Goal: Transaction & Acquisition: Purchase product/service

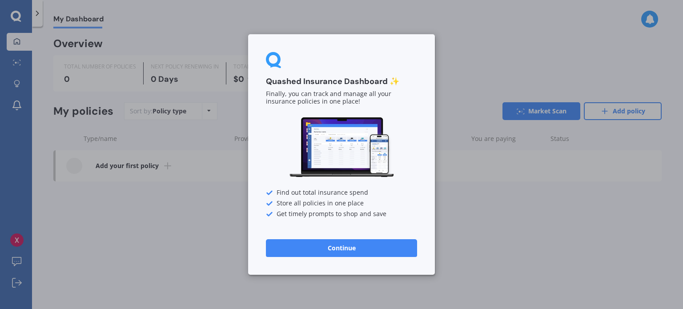
click at [315, 244] on button "Continue" at bounding box center [341, 248] width 151 height 18
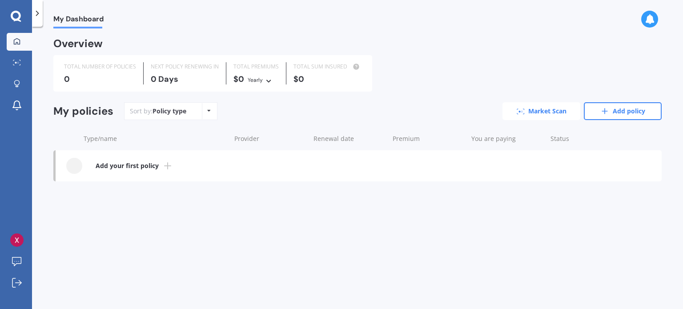
click at [560, 113] on link "Market Scan" at bounding box center [542, 111] width 78 height 18
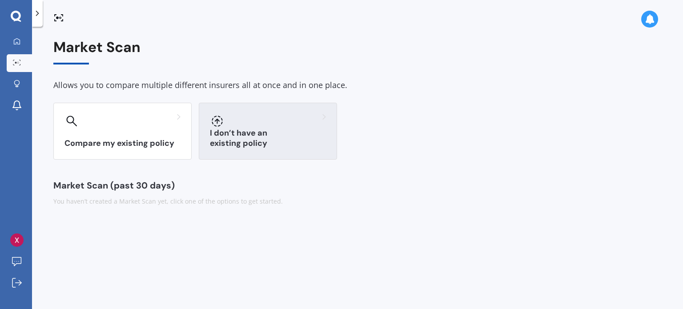
click at [276, 136] on div "I don’t have an existing policy" at bounding box center [268, 131] width 138 height 57
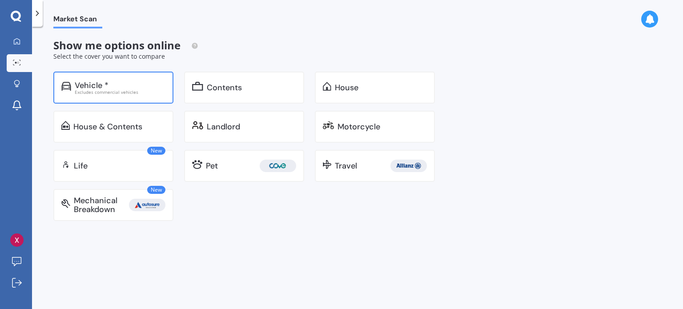
click at [121, 83] on div "Vehicle *" at bounding box center [120, 85] width 91 height 9
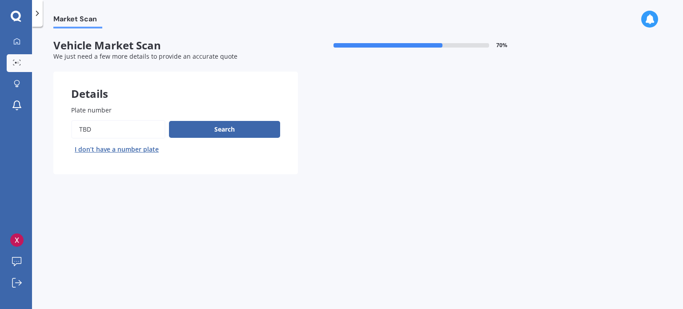
click at [99, 133] on input "Plate number" at bounding box center [118, 129] width 94 height 19
drag, startPoint x: 107, startPoint y: 129, endPoint x: 36, endPoint y: 106, distance: 74.1
click at [36, 106] on div "Market Scan Vehicle Market Scan 70 % We just need a few more details to provide…" at bounding box center [357, 169] width 651 height 282
type input "NKA159"
click at [0, 0] on button "Next" at bounding box center [0, 0] width 0 height 0
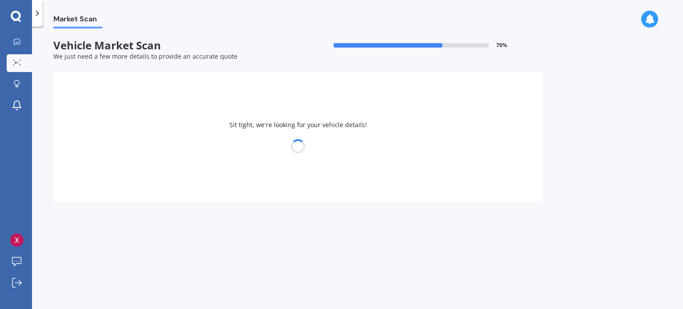
select select "VOLKSWAGEN"
select select "TIGUAN"
select select "17"
select select "01"
select select "1999"
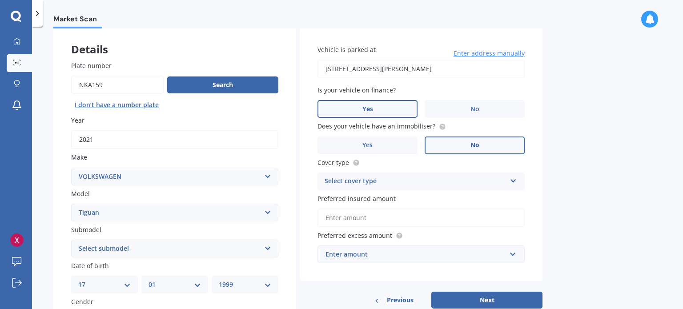
scroll to position [89, 0]
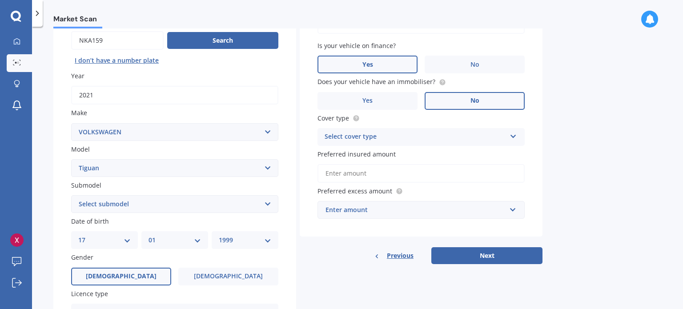
click at [423, 141] on div "Select cover type" at bounding box center [415, 137] width 181 height 11
click at [381, 152] on div "Comprehensive" at bounding box center [421, 154] width 206 height 16
click at [393, 169] on input "Preferred insured amount" at bounding box center [421, 173] width 207 height 19
click at [566, 158] on div "Market Scan Vehicle Market Scan 70 % We just need a few more details to provide…" at bounding box center [357, 169] width 651 height 282
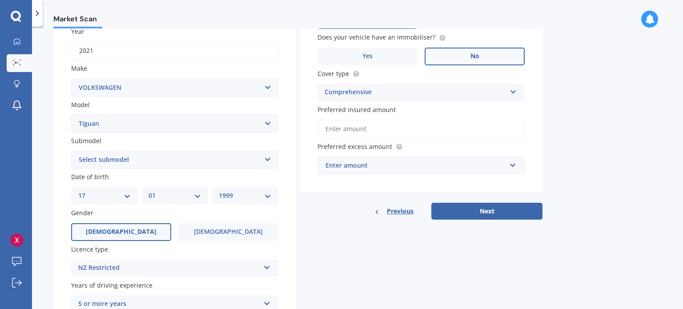
click at [405, 169] on div "Enter amount" at bounding box center [416, 166] width 181 height 10
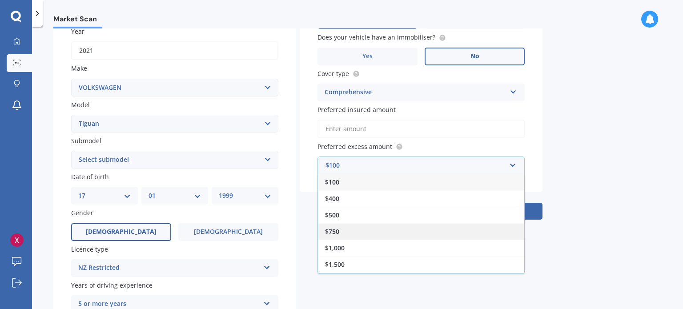
click at [345, 232] on div "$750" at bounding box center [421, 231] width 206 height 16
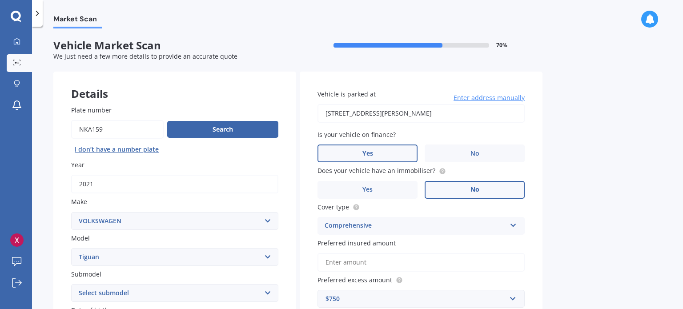
scroll to position [178, 0]
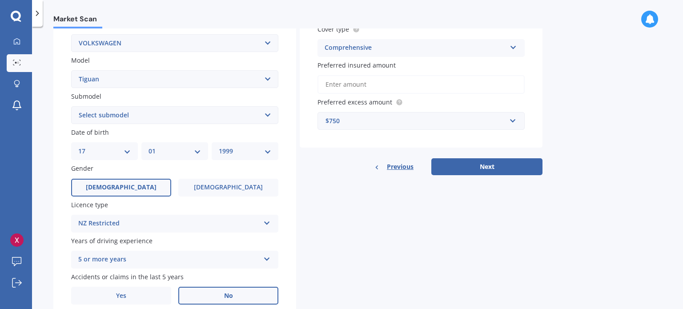
click at [481, 156] on div "Vehicle is parked at [STREET_ADDRESS][PERSON_NAME] Enter address manually Is yo…" at bounding box center [421, 35] width 243 height 282
click at [480, 162] on button "Next" at bounding box center [487, 166] width 111 height 17
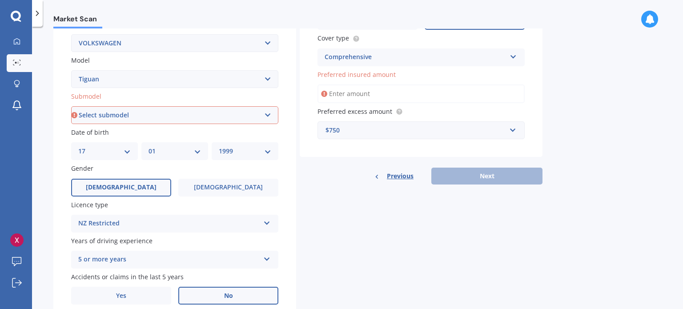
click at [169, 109] on select "Select submodel Diesel Turbo Petrol Turbo Petrol Turbo 4WD" at bounding box center [174, 115] width 207 height 18
select select "PETROL TURBO"
click at [71, 106] on select "Select submodel Diesel Turbo Petrol Turbo Petrol Turbo 4WD" at bounding box center [174, 115] width 207 height 18
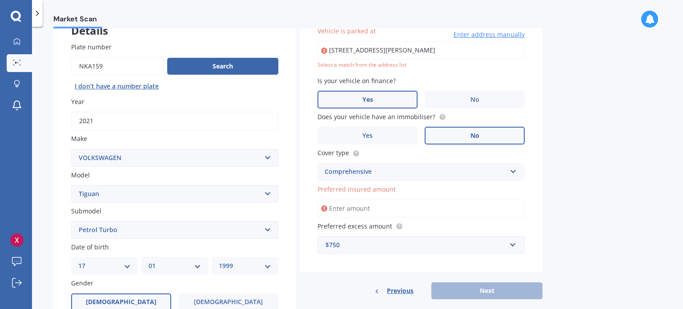
scroll to position [60, 0]
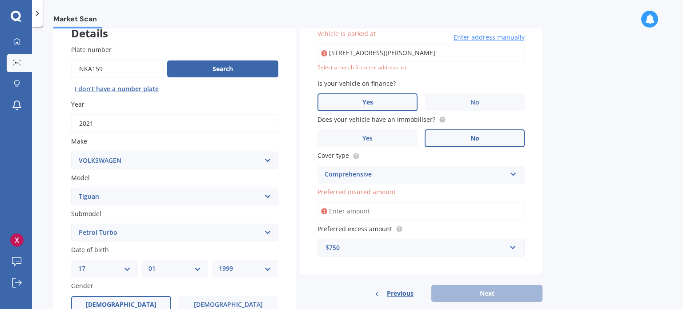
type input "[STREET_ADDRESS][PERSON_NAME]"
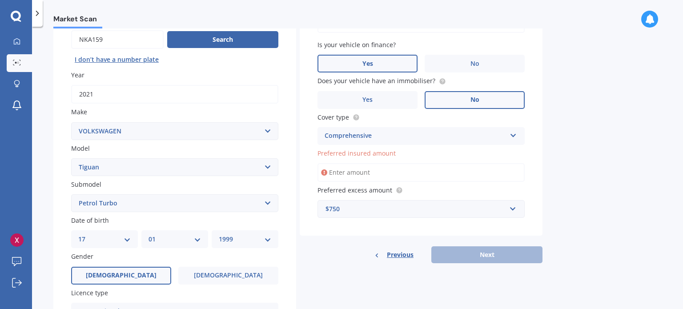
scroll to position [105, 0]
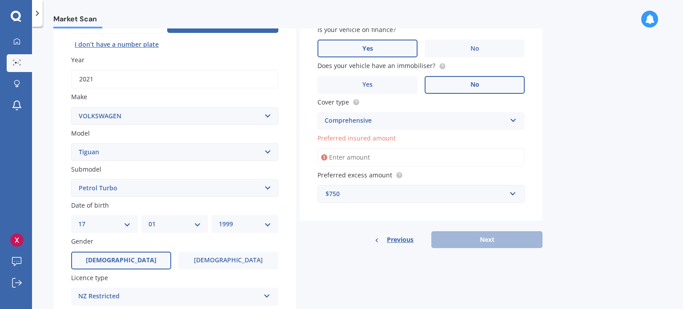
click at [458, 84] on label "No" at bounding box center [475, 85] width 100 height 18
click at [0, 0] on input "No" at bounding box center [0, 0] width 0 height 0
click at [397, 163] on input "Preferred insured amount" at bounding box center [421, 157] width 207 height 19
click at [397, 154] on input "Preferred insured amount" at bounding box center [421, 157] width 207 height 19
click at [397, 153] on input "Preferred insured amount" at bounding box center [421, 157] width 207 height 19
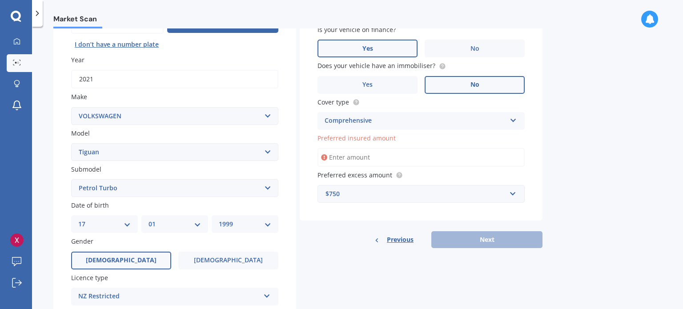
drag, startPoint x: 389, startPoint y: 160, endPoint x: 226, endPoint y: 132, distance: 166.0
click at [226, 132] on div "Details Plate number Search I don’t have a number plate Year [DATE] Make Select…" at bounding box center [297, 181] width 489 height 429
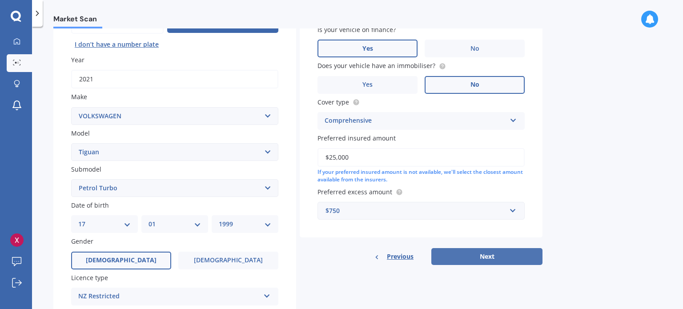
type input "$25,000"
click at [459, 258] on button "Next" at bounding box center [487, 256] width 111 height 17
select select "17"
select select "01"
select select "1999"
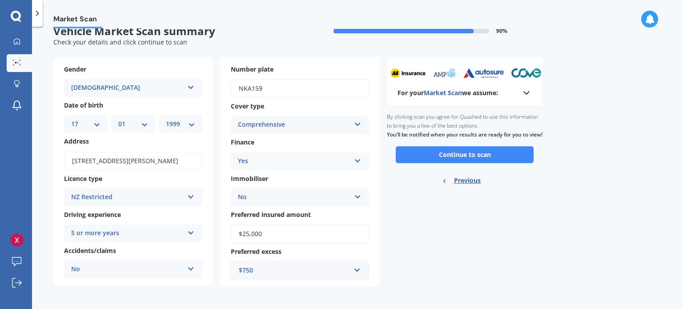
scroll to position [0, 0]
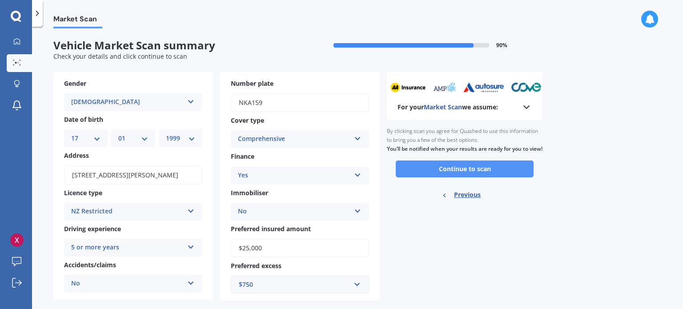
click at [448, 177] on button "Continue to scan" at bounding box center [465, 169] width 138 height 17
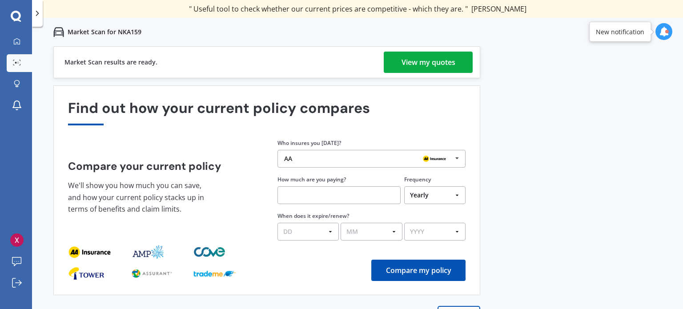
click at [444, 64] on div "View my quotes" at bounding box center [429, 62] width 54 height 21
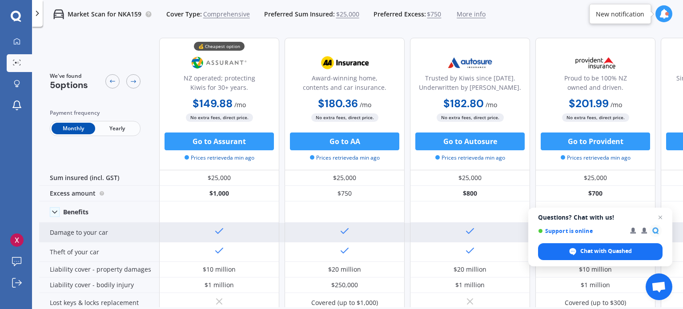
scroll to position [44, 0]
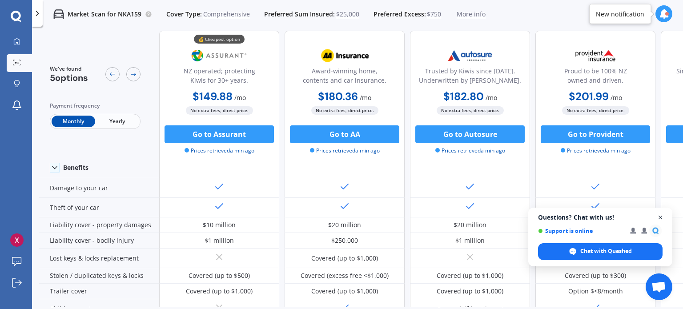
click at [665, 218] on span "Open chat" at bounding box center [660, 217] width 11 height 11
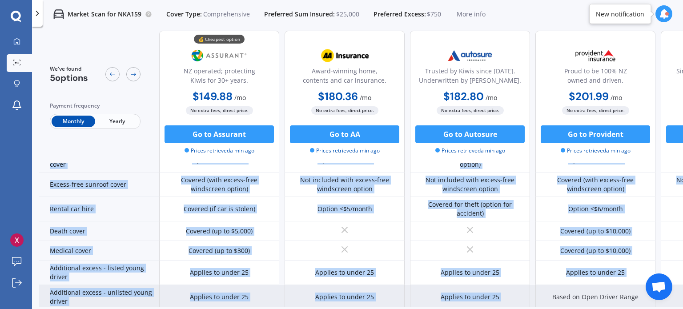
drag, startPoint x: 498, startPoint y: 300, endPoint x: 521, endPoint y: 291, distance: 25.2
click at [531, 294] on div "Sum insured (incl. GST) $25,000 $25,000 $25,000 $25,000 $25,000 Excess amount $…" at bounding box center [410, 100] width 742 height 547
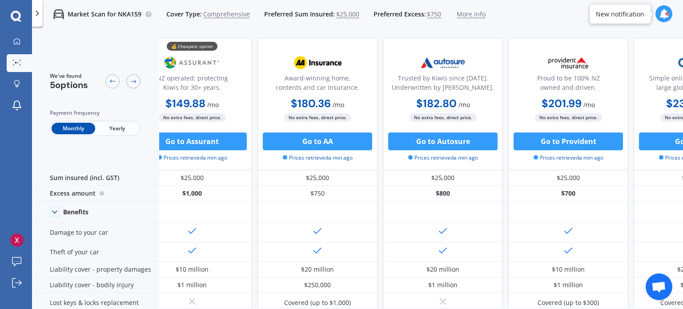
scroll to position [0, 0]
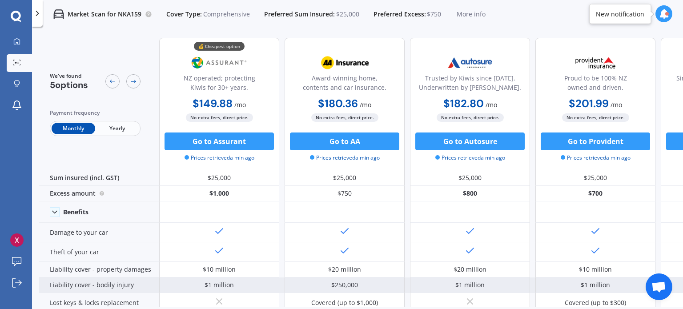
click at [287, 281] on div "$250,000" at bounding box center [345, 286] width 120 height 16
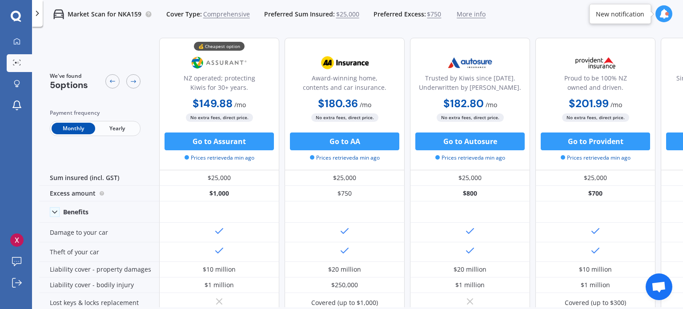
click at [102, 131] on span "Yearly" at bounding box center [117, 129] width 44 height 12
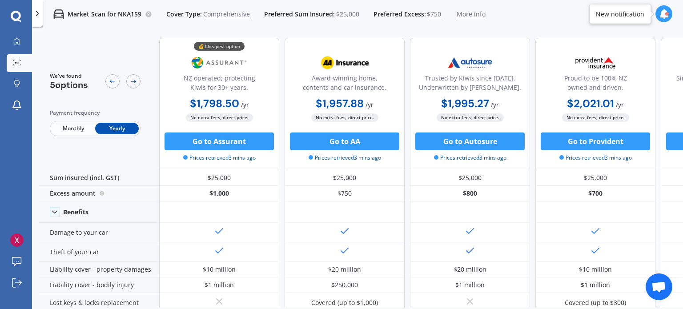
click at [60, 130] on span "Monthly" at bounding box center [74, 129] width 44 height 12
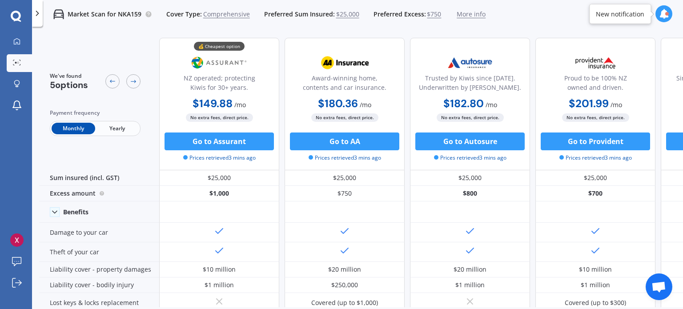
click at [113, 129] on span "Yearly" at bounding box center [117, 129] width 44 height 12
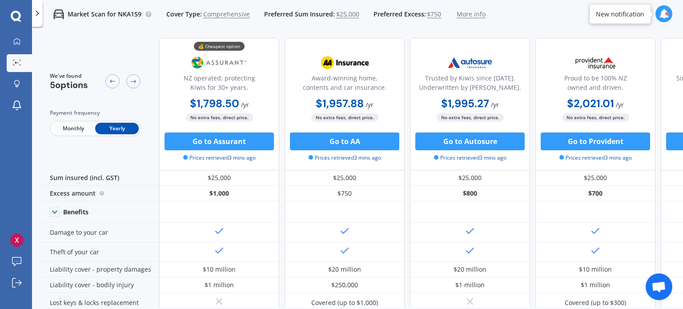
click at [74, 130] on span "Monthly" at bounding box center [74, 129] width 44 height 12
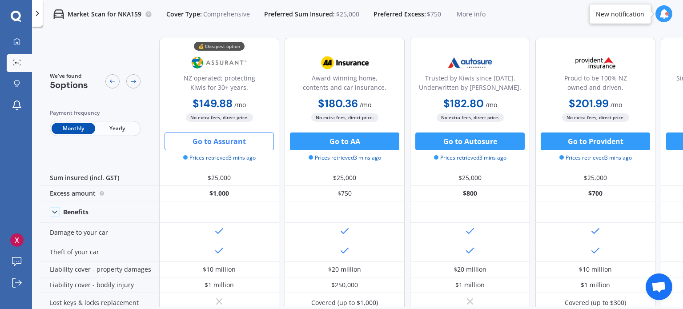
click at [232, 148] on button "Go to Assurant" at bounding box center [219, 142] width 109 height 18
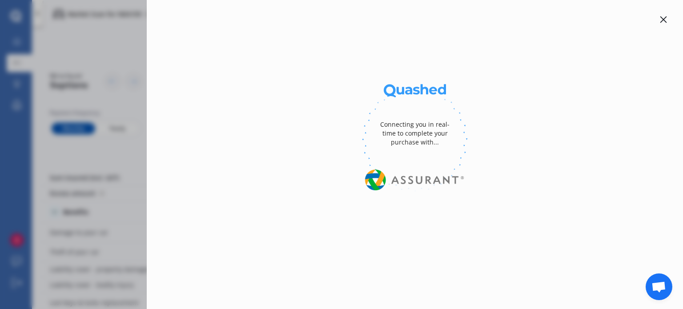
select select "Yearly"
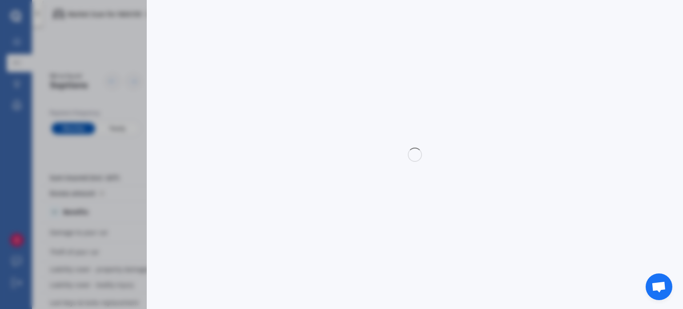
select select "full"
select select "500.00"
select select "[GEOGRAPHIC_DATA]"
select select "VOLKSWAGEN"
select select "TIGUAN"
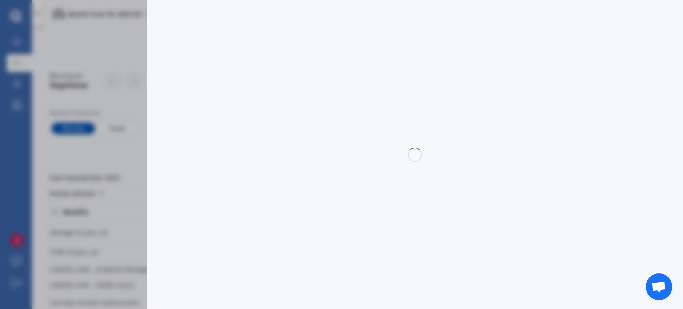
select select "PETROL TURBO"
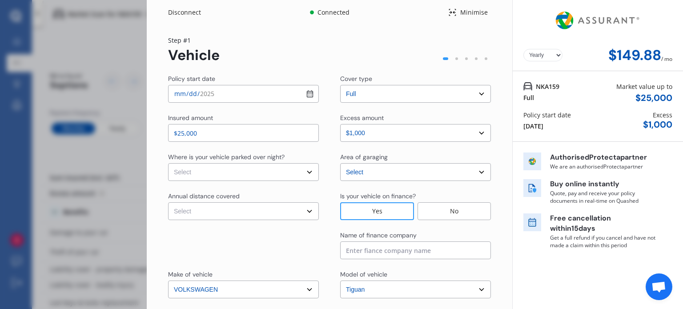
select select "Monthly"
click at [291, 171] on select "Select In a garage On own property On street or road" at bounding box center [243, 172] width 151 height 18
select select "On own property"
click at [168, 163] on select "Select In a garage On own property On street or road" at bounding box center [243, 172] width 151 height 18
click at [233, 209] on select "Select Low (less than 15,000km per year) Average (15,000-30,000km per year) Hig…" at bounding box center [243, 211] width 151 height 18
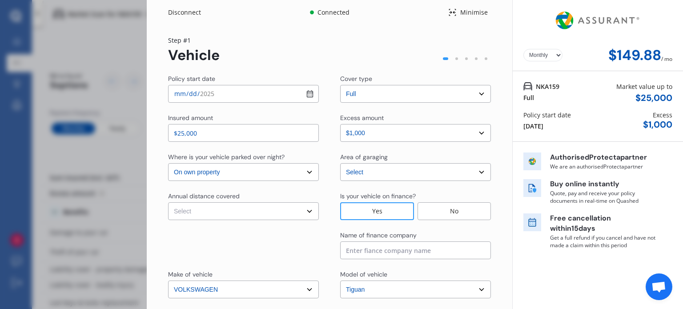
click at [157, 184] on div "Yearly Monthly $149.88 / mo Step # 1 Vehicle Policy start date [DATE] Cover typ…" at bounding box center [330, 227] width 366 height 405
click at [395, 129] on select "Select excess amount $500 $1,000 $1,500" at bounding box center [415, 133] width 151 height 18
click at [317, 49] on div "Step # 1 Vehicle" at bounding box center [329, 50] width 323 height 28
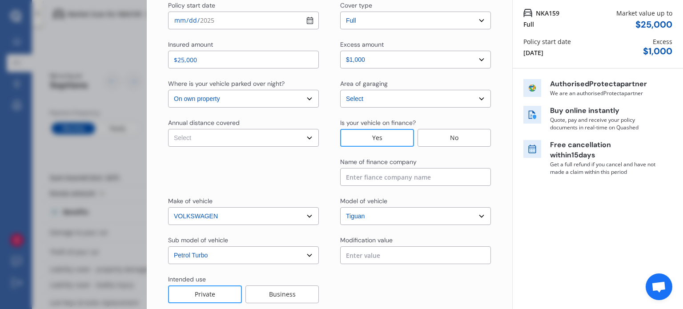
scroll to position [89, 0]
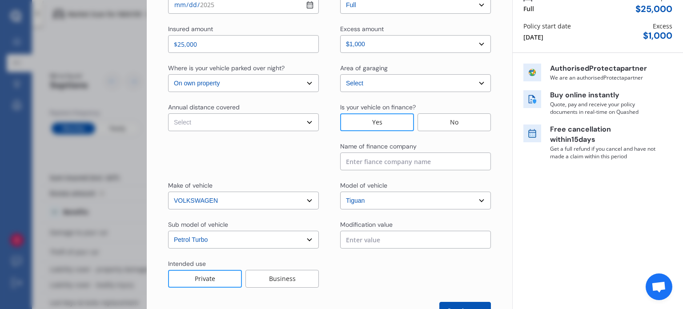
click at [355, 168] on input at bounding box center [415, 162] width 151 height 18
type input "UDC"
click at [227, 111] on div "Annual distance covered" at bounding box center [204, 107] width 72 height 9
click at [215, 123] on select "Select Low (less than 15,000km per year) Average (15,000-30,000km per year) Hig…" at bounding box center [243, 122] width 151 height 18
select select "20000"
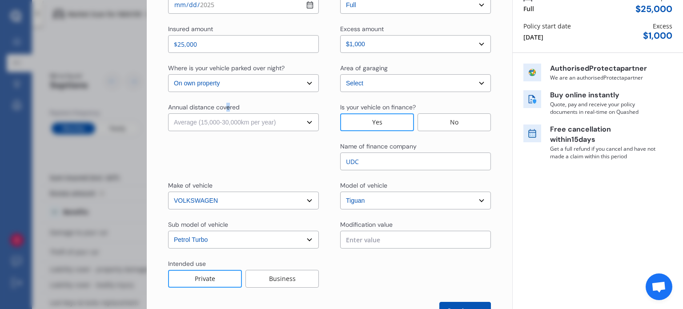
click at [168, 113] on select "Select Low (less than 15,000km per year) Average (15,000-30,000km per year) Hig…" at bounding box center [243, 122] width 151 height 18
click at [264, 96] on div "Policy start date [DATE] Cover type Select cover type 3rd Party Full Insured am…" at bounding box center [329, 152] width 323 height 335
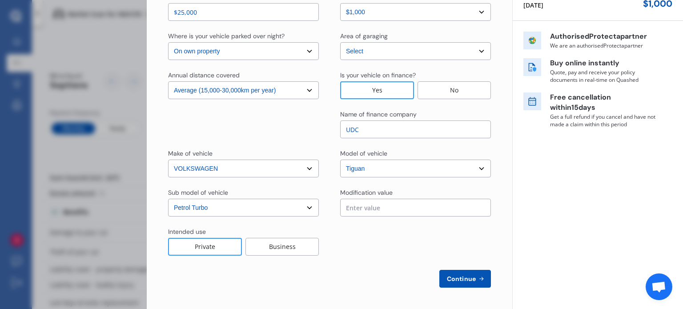
click at [461, 277] on span "Continue" at bounding box center [461, 278] width 32 height 7
select select "Mr"
select select "17"
select select "01"
select select "1999"
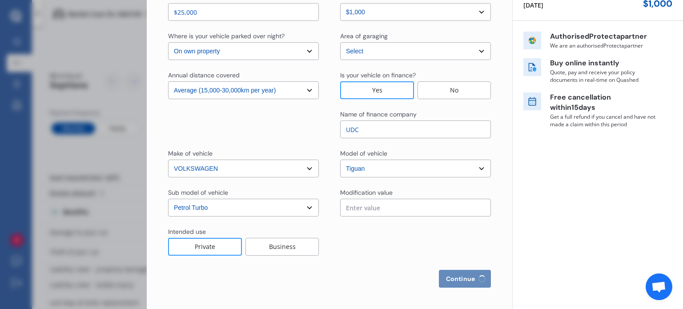
select select "restricted"
select select "more than 4 years"
select select "[GEOGRAPHIC_DATA]"
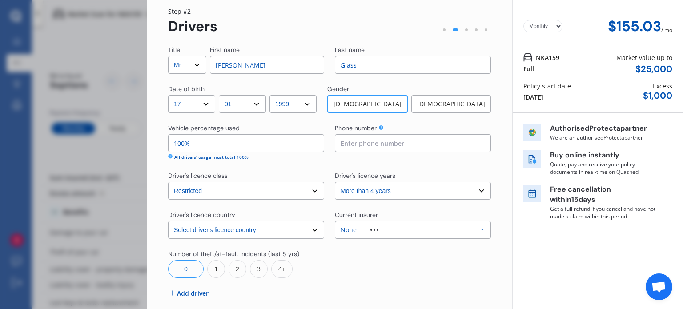
scroll to position [44, 0]
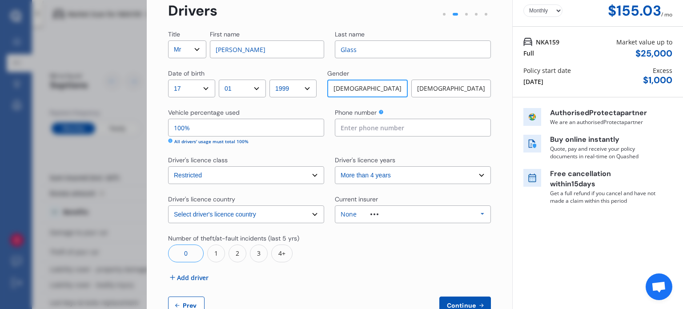
click at [228, 142] on div "All drivers' usage must total 100%" at bounding box center [211, 141] width 74 height 7
click at [267, 139] on div "All drivers' usage must total 100%" at bounding box center [246, 141] width 156 height 7
click at [245, 137] on div "Vehicle percentage used 100% All drivers' usage must total 100%" at bounding box center [246, 126] width 156 height 37
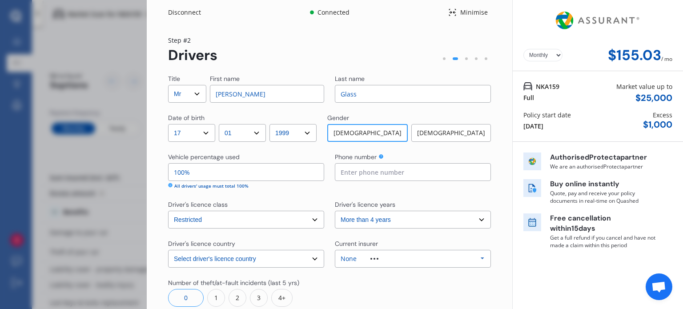
scroll to position [71, 0]
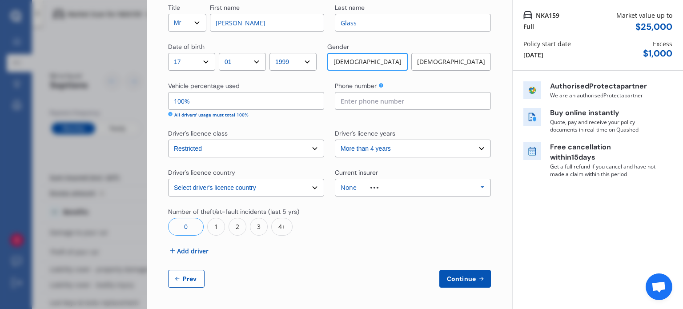
click at [221, 98] on input "100%" at bounding box center [246, 101] width 156 height 18
type input "1%"
type input "80%"
click at [303, 129] on div "Driver's licence class" at bounding box center [246, 134] width 156 height 11
drag, startPoint x: 364, startPoint y: 145, endPoint x: 367, endPoint y: 151, distance: 6.6
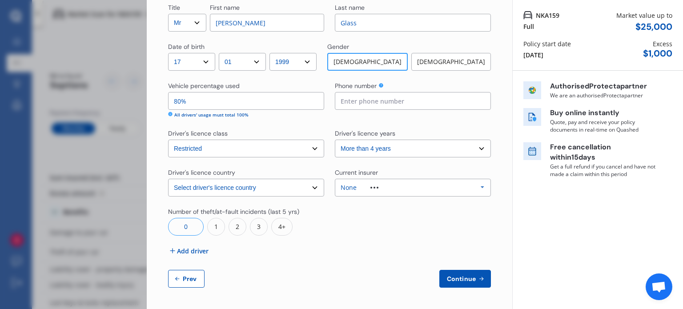
click at [364, 145] on select "Select driver's licence years Less than 1 year 1-2 years 2-4 years More than 4 …" at bounding box center [413, 149] width 156 height 18
click at [335, 140] on select "Select driver's licence years Less than 1 year 1-2 years 2-4 years More than 4 …" at bounding box center [413, 149] width 156 height 18
click at [286, 224] on div "4+" at bounding box center [281, 227] width 21 height 18
click at [182, 227] on div "0" at bounding box center [186, 227] width 36 height 18
click at [403, 107] on input at bounding box center [413, 101] width 156 height 18
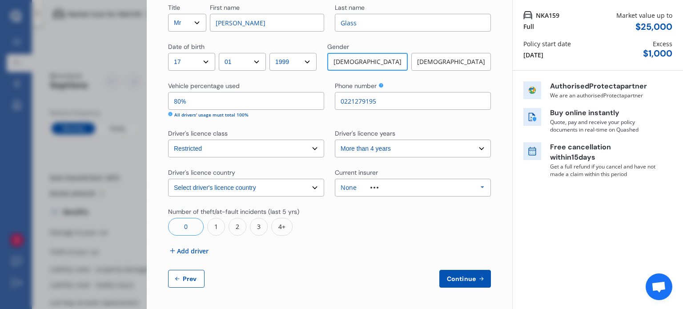
type input "0221279195"
click at [453, 283] on button "Continue" at bounding box center [466, 279] width 52 height 18
click at [241, 106] on input "80%" at bounding box center [246, 101] width 156 height 18
click at [195, 250] on span "Add driver" at bounding box center [193, 250] width 32 height 9
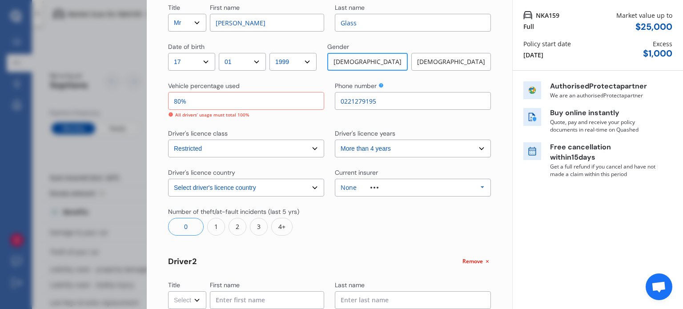
scroll to position [249, 0]
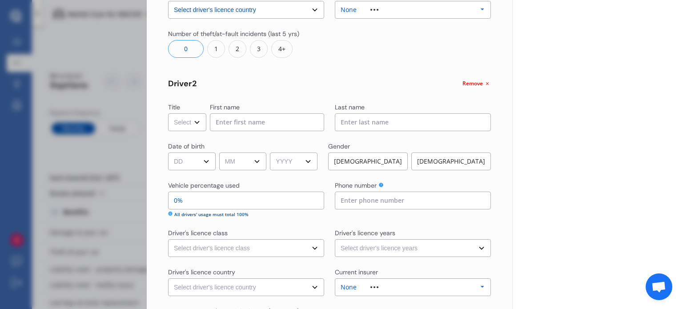
drag, startPoint x: 186, startPoint y: 123, endPoint x: 188, endPoint y: 129, distance: 6.4
click at [186, 123] on select "Select Mr Mrs Miss Ms Dr" at bounding box center [187, 122] width 38 height 18
click at [168, 113] on select "Select Mr Mrs Miss Ms Dr" at bounding box center [187, 122] width 38 height 18
click at [258, 125] on input at bounding box center [267, 122] width 114 height 18
click at [192, 128] on select "Select Mr Mrs Miss Ms Dr" at bounding box center [187, 122] width 38 height 18
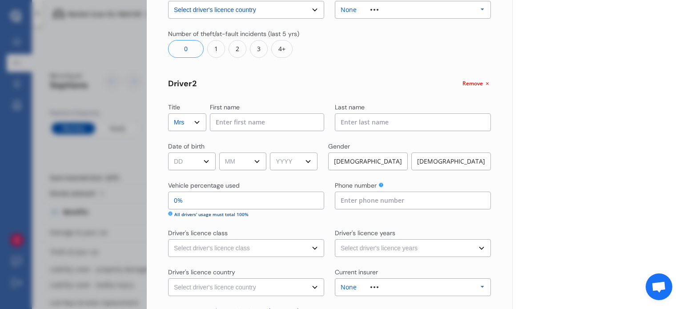
select select "Miss"
click at [168, 113] on select "Select Mr Mrs Miss Ms Dr" at bounding box center [187, 122] width 38 height 18
click at [250, 129] on input at bounding box center [267, 122] width 114 height 18
type input "[PERSON_NAME]"
click at [362, 122] on input at bounding box center [413, 122] width 156 height 18
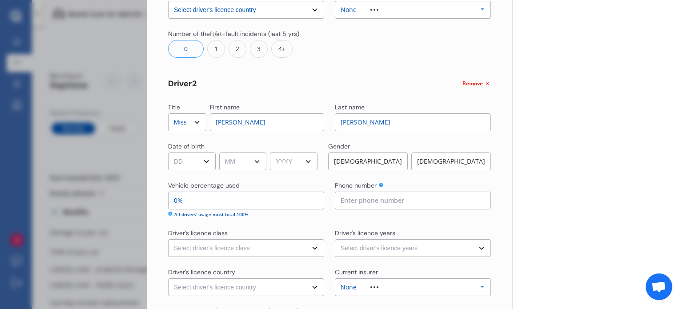
type input "[PERSON_NAME]"
click at [185, 162] on select "DD 01 02 03 04 05 06 07 08 09 10 11 12 13 14 15 16 17 18 19 20 21 22 23 24 25 2…" at bounding box center [192, 162] width 48 height 18
select select "30"
click at [168, 153] on select "DD 01 02 03 04 05 06 07 08 09 10 11 12 13 14 15 16 17 18 19 20 21 22 23 24 25 2…" at bounding box center [192, 162] width 48 height 18
click at [252, 162] on select "MM 01 02 03 04 05 06 07 08 09 10 11 12" at bounding box center [243, 162] width 48 height 18
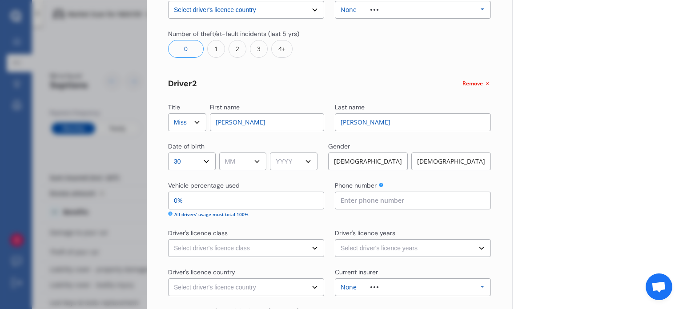
select select "01"
click at [221, 153] on select "MM 01 02 03 04 05 06 07 08 09 10 11 12" at bounding box center [243, 162] width 48 height 18
click at [289, 170] on div "Title Select Mr Mrs Miss Ms Dr First name [PERSON_NAME] Last name Glass Date of…" at bounding box center [329, 106] width 323 height 562
click at [292, 161] on select "YYYY 2009 2008 2007 2006 2005 2004 2003 2002 2001 2000 1999 1998 1997 1996 1995…" at bounding box center [294, 162] width 48 height 18
select select "1999"
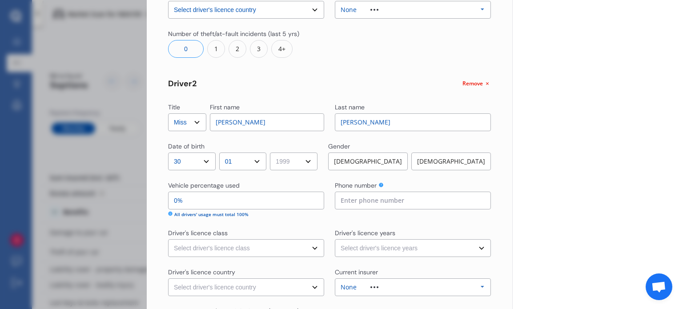
click at [273, 153] on select "YYYY 2009 2008 2007 2006 2005 2004 2003 2002 2001 2000 1999 1998 1997 1996 1995…" at bounding box center [294, 162] width 48 height 18
click at [443, 160] on div "[DEMOGRAPHIC_DATA]" at bounding box center [451, 162] width 80 height 18
drag, startPoint x: 212, startPoint y: 198, endPoint x: 195, endPoint y: 201, distance: 17.1
click at [212, 198] on input "0%" at bounding box center [246, 201] width 156 height 18
type input "100%"
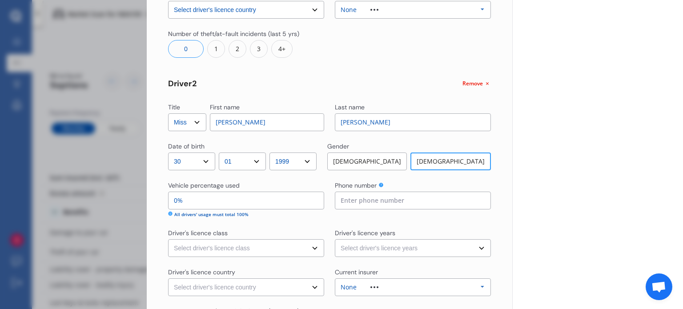
type input "0%"
type input "80%"
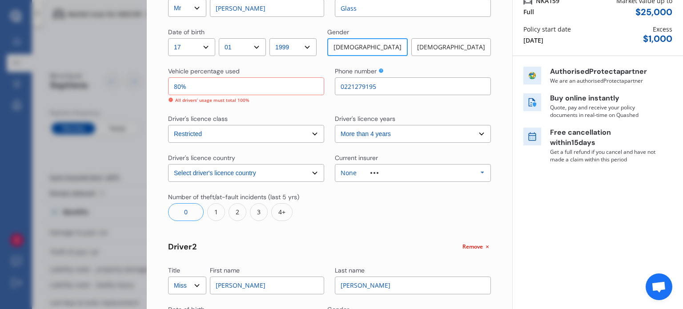
scroll to position [71, 0]
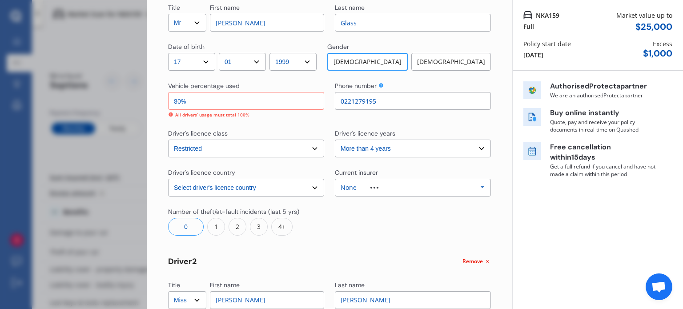
type input "20%"
click at [270, 106] on input "80%" at bounding box center [246, 101] width 156 height 18
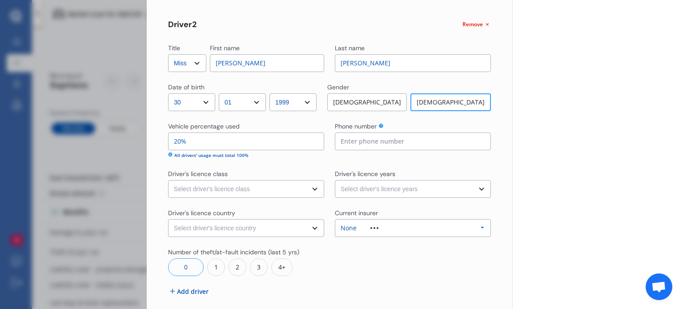
scroll to position [294, 0]
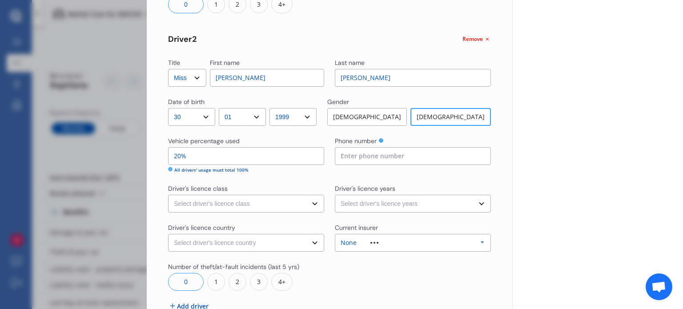
click at [363, 155] on input at bounding box center [413, 156] width 156 height 18
click at [420, 210] on select "Select driver's licence years Less than 1 year 1-2 years 2-4 years More than 4 …" at bounding box center [413, 204] width 156 height 18
select select "more than 4 years"
click at [335, 195] on select "Select driver's licence years Less than 1 year 1-2 years 2-4 years More than 4 …" at bounding box center [413, 204] width 156 height 18
click at [197, 198] on select "Select driver's licence class None Learner Restricted Full" at bounding box center [246, 204] width 156 height 18
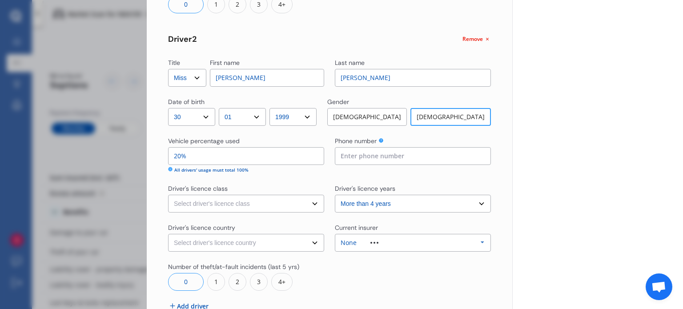
select select "full"
click at [168, 195] on select "Select driver's licence class None Learner Restricted Full" at bounding box center [246, 204] width 156 height 18
click at [240, 246] on select "Select driver's licence country [GEOGRAPHIC_DATA] [GEOGRAPHIC_DATA] [GEOGRAPHIC…" at bounding box center [246, 243] width 156 height 18
select select "[GEOGRAPHIC_DATA]"
click at [168, 234] on select "Select driver's licence country [GEOGRAPHIC_DATA] [GEOGRAPHIC_DATA] [GEOGRAPHIC…" at bounding box center [246, 243] width 156 height 18
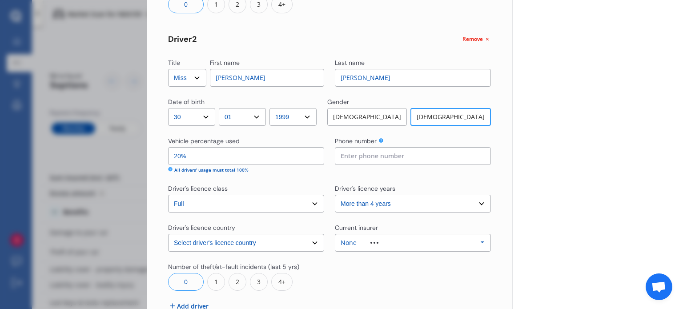
click at [409, 249] on div "None Allianz AAI AMI IAG - NZI/State [PERSON_NAME] Vero Unknown Other Insurer N…" at bounding box center [413, 243] width 156 height 18
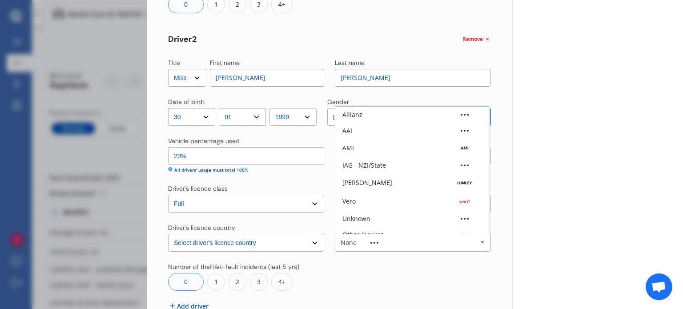
scroll to position [24, 0]
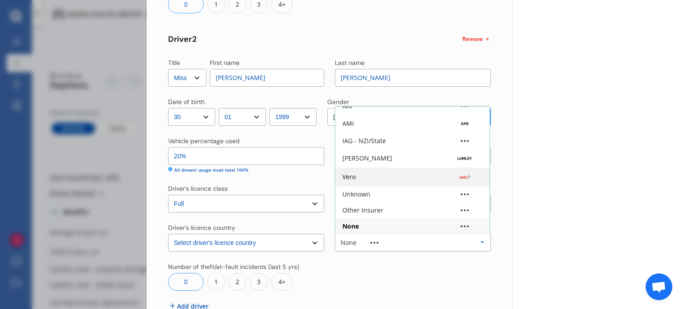
click at [368, 174] on div "Vero" at bounding box center [413, 177] width 140 height 9
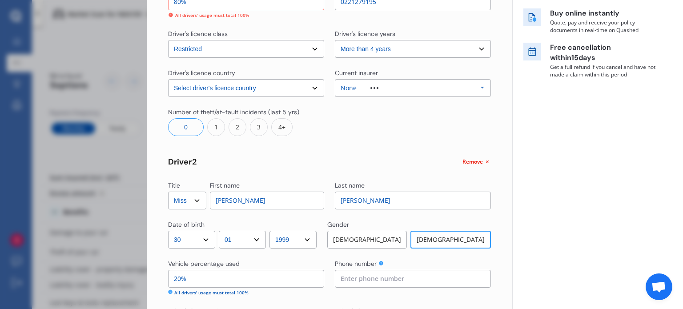
scroll to position [27, 0]
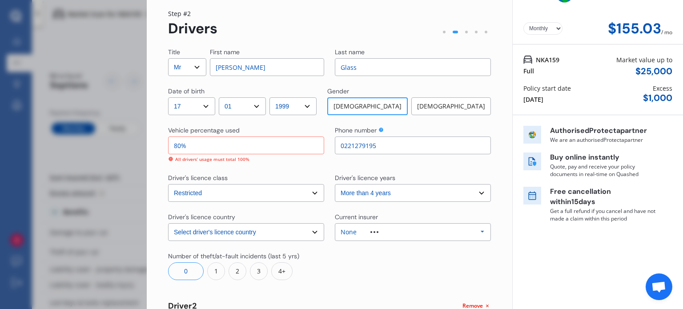
click at [378, 233] on div at bounding box center [375, 232] width 36 height 2
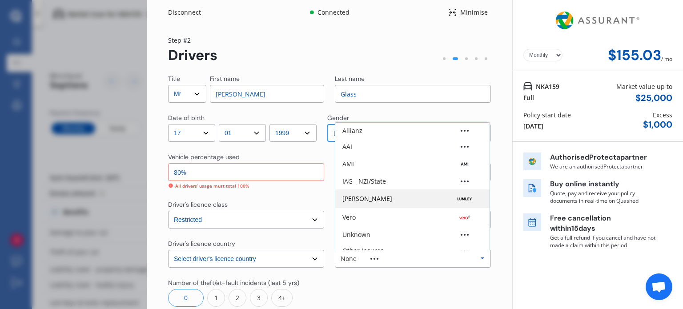
scroll to position [89, 0]
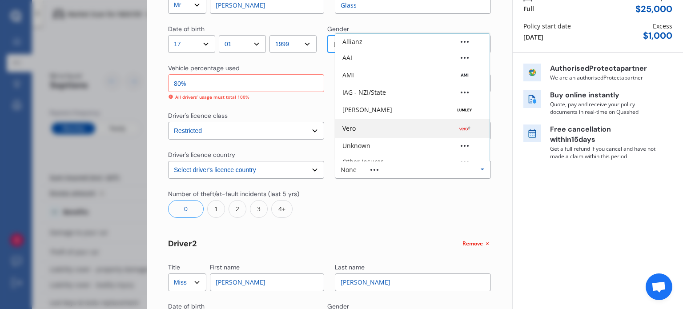
click at [361, 129] on div "Vero" at bounding box center [413, 128] width 140 height 9
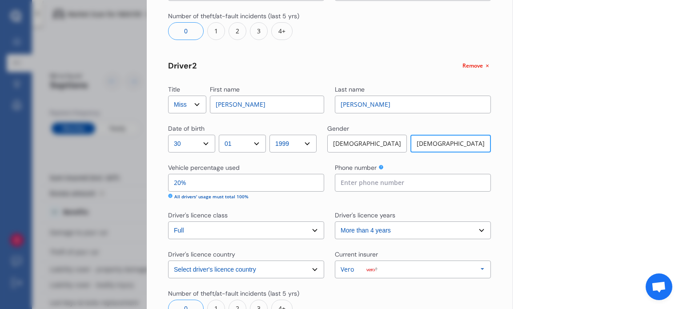
scroll to position [311, 0]
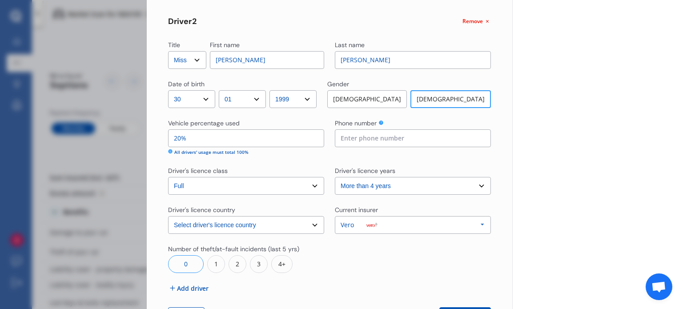
click at [366, 144] on input at bounding box center [413, 138] width 156 height 18
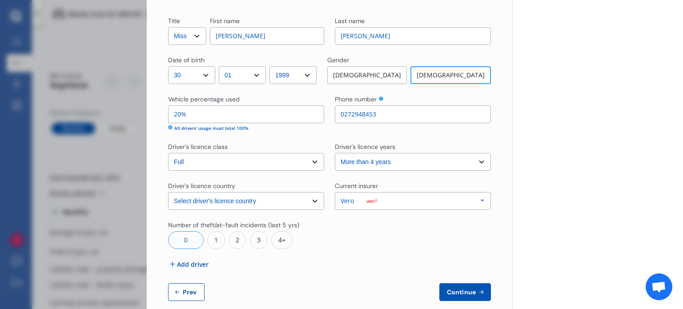
scroll to position [349, 0]
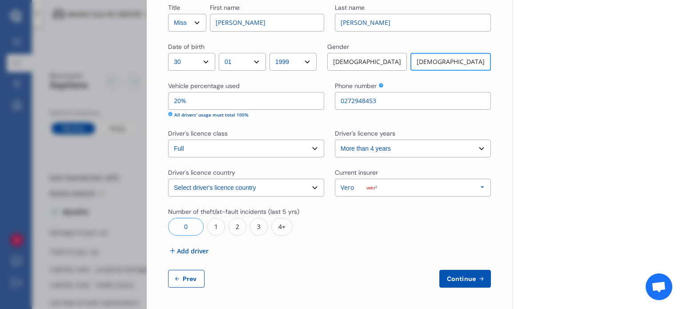
type input "0272948453"
click at [467, 282] on span "Continue" at bounding box center [461, 278] width 32 height 7
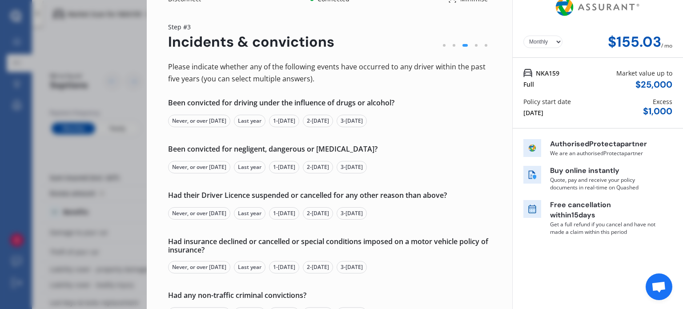
scroll to position [0, 0]
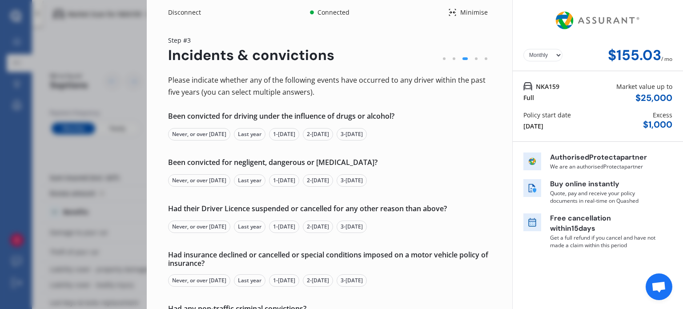
click at [204, 134] on div "Never, or over [DATE]" at bounding box center [199, 134] width 62 height 12
click at [203, 179] on div "Never, or over [DATE]" at bounding box center [199, 180] width 62 height 12
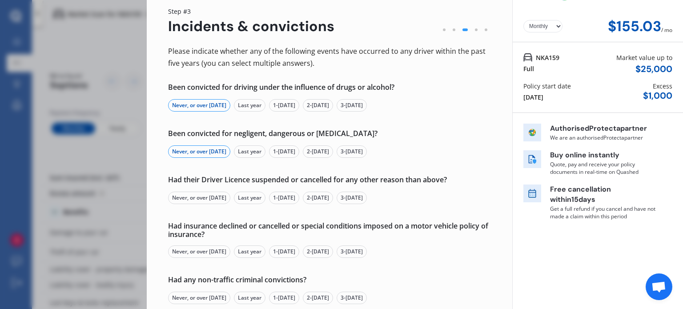
scroll to position [44, 0]
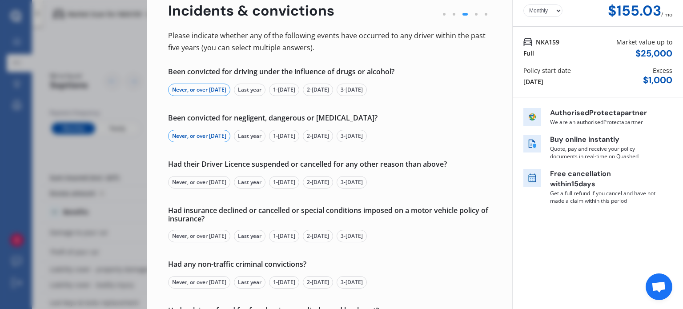
click at [205, 177] on div "Never, or over [DATE]" at bounding box center [199, 182] width 62 height 12
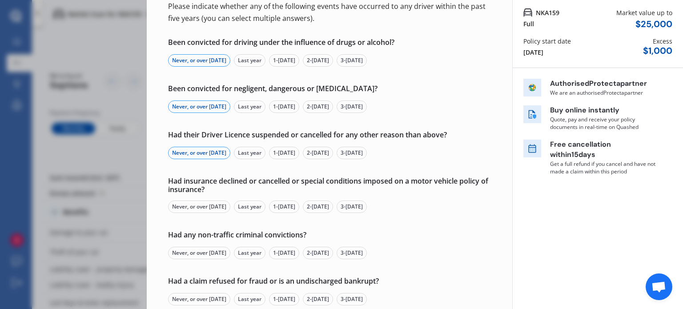
scroll to position [89, 0]
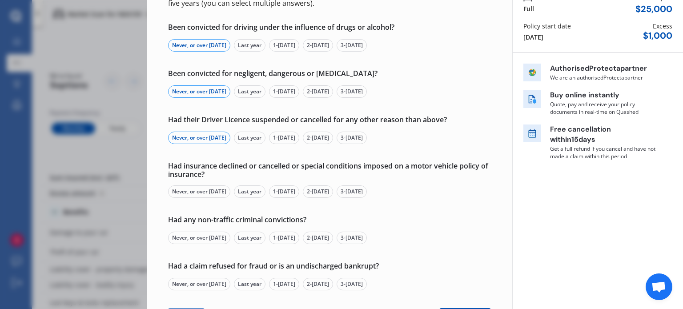
click at [214, 190] on div "Never, or over [DATE]" at bounding box center [199, 192] width 62 height 12
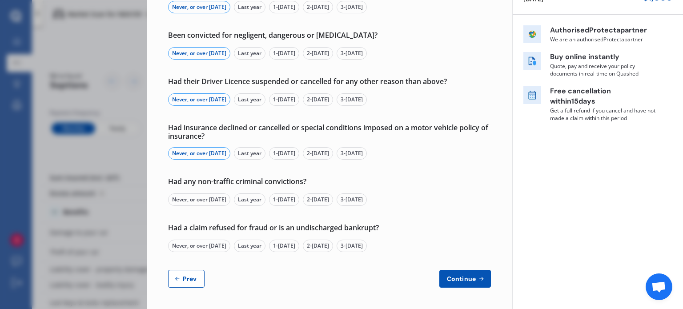
click at [215, 191] on div "Had any non-traffic criminal convictions? Never, or over [DATE] Last year 1-[DA…" at bounding box center [329, 191] width 323 height 28
click at [215, 201] on div "Never, or over [DATE]" at bounding box center [199, 200] width 62 height 12
click at [222, 245] on div "Never, or over [DATE]" at bounding box center [199, 246] width 62 height 12
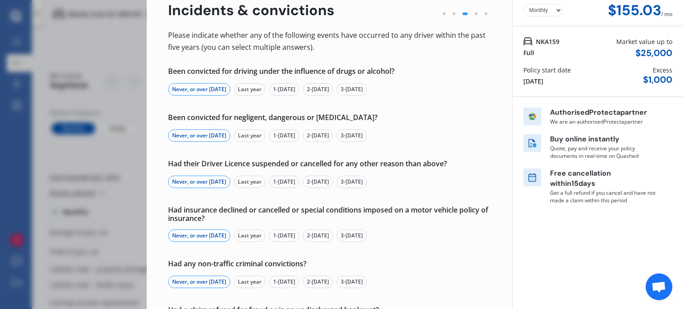
scroll to position [0, 0]
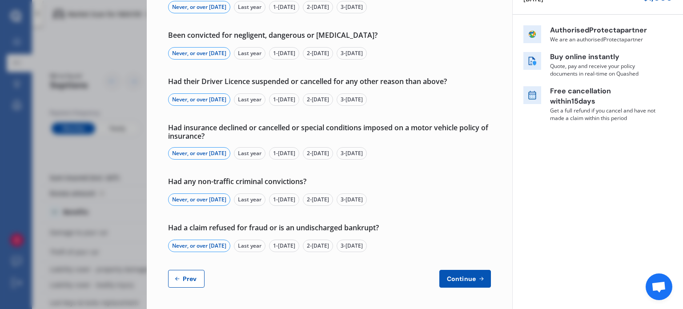
click at [468, 272] on button "Continue" at bounding box center [466, 279] width 52 height 18
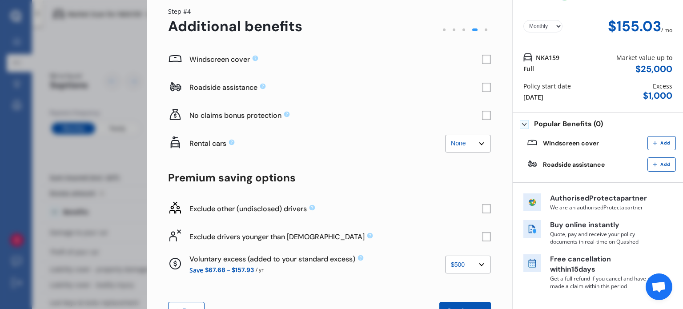
scroll to position [44, 0]
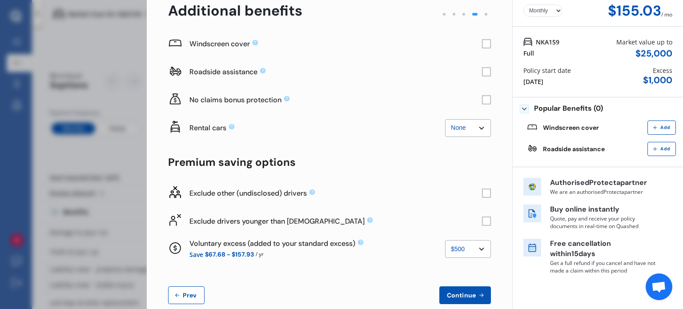
click at [463, 245] on select "None $500 $1,000" at bounding box center [468, 249] width 46 height 18
click at [445, 240] on select "None $500 $1,000" at bounding box center [468, 249] width 46 height 18
click at [445, 243] on select "None $500 $1,000" at bounding box center [468, 249] width 46 height 18
click at [411, 245] on div "Voluntary excess (added to your standard excess)" at bounding box center [318, 243] width 256 height 9
click at [455, 246] on select "None $500 $1,000" at bounding box center [468, 249] width 46 height 18
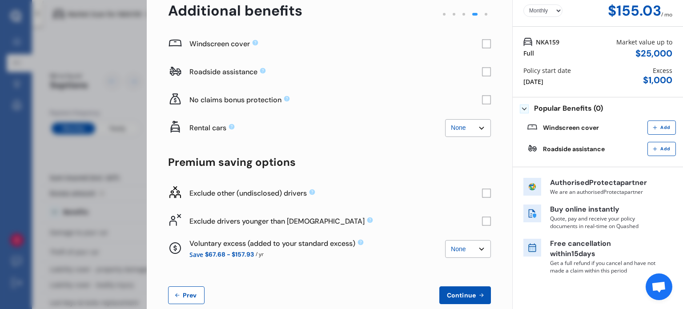
click at [445, 240] on select "None $500 $1,000" at bounding box center [468, 249] width 46 height 18
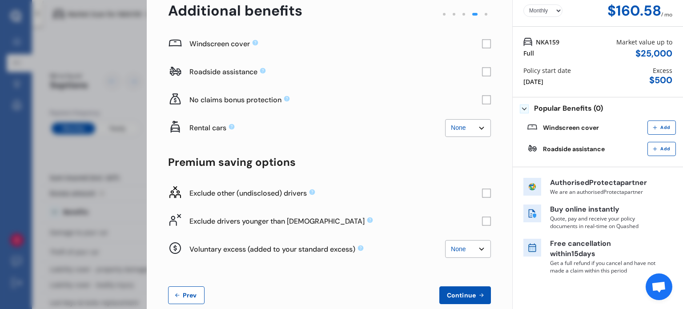
click at [457, 249] on select "None $500 $1,000" at bounding box center [468, 249] width 46 height 18
click at [445, 240] on select "None $500 $1,000" at bounding box center [468, 249] width 46 height 18
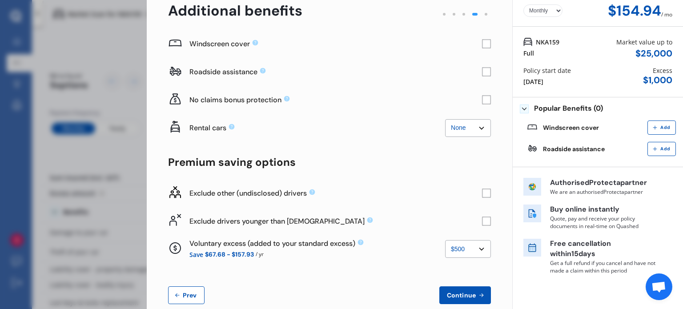
drag, startPoint x: 460, startPoint y: 246, endPoint x: 463, endPoint y: 251, distance: 5.4
click at [460, 246] on select "None $500 $1,000" at bounding box center [468, 249] width 46 height 18
select select "0"
click at [445, 240] on select "None $500 $1,000" at bounding box center [468, 249] width 46 height 18
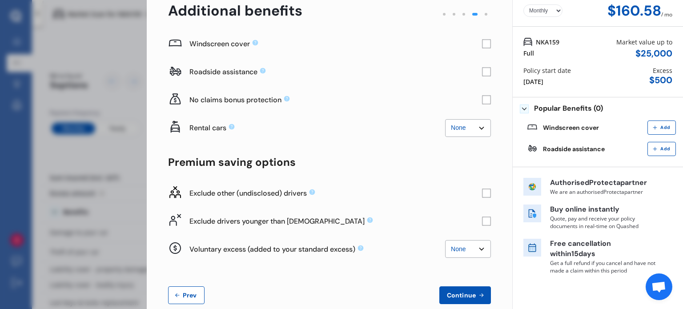
click at [340, 256] on div "Voluntary excess (added to your standard excess) None $500 $1,000" at bounding box center [318, 249] width 256 height 21
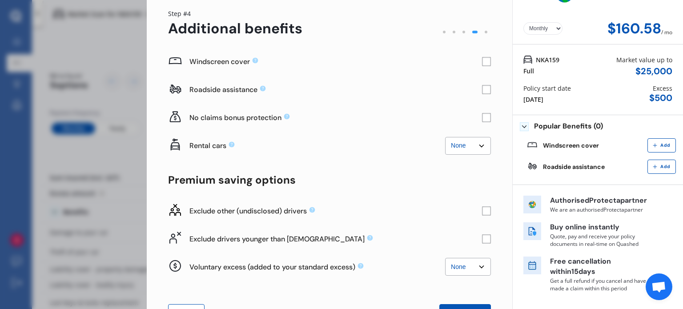
scroll to position [0, 0]
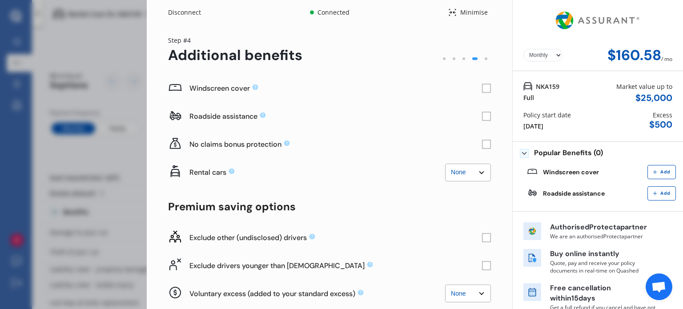
click at [484, 141] on rect at bounding box center [486, 144] width 9 height 9
click at [482, 145] on rect at bounding box center [486, 144] width 9 height 9
click at [466, 167] on select "None $2,500 $5,000" at bounding box center [468, 173] width 46 height 18
click at [445, 164] on select "None $2,500 $5,000" at bounding box center [468, 173] width 46 height 18
click at [460, 169] on select "None $2,500 $5,000" at bounding box center [468, 173] width 46 height 18
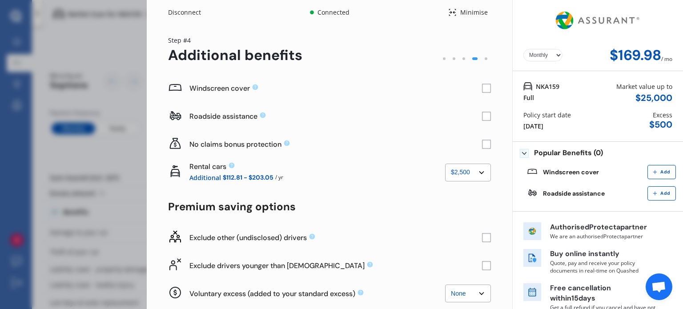
select select "0"
click at [445, 164] on select "None $2,500 $5,000" at bounding box center [468, 173] width 46 height 18
click at [482, 118] on rect at bounding box center [486, 116] width 9 height 9
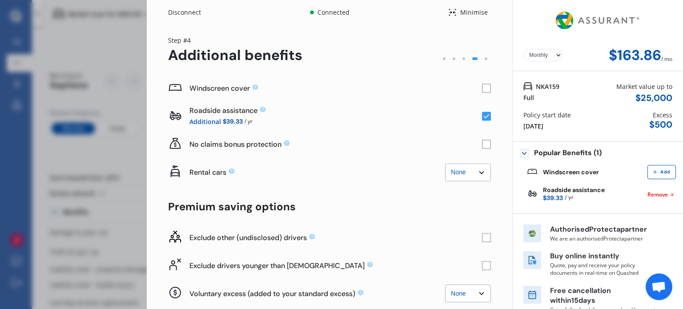
click at [482, 117] on rect at bounding box center [486, 116] width 9 height 9
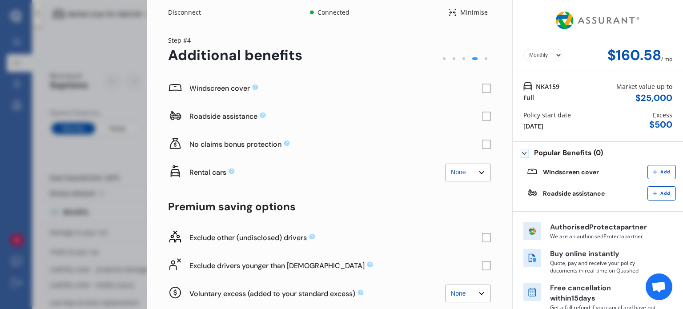
click at [482, 88] on rect at bounding box center [486, 88] width 9 height 9
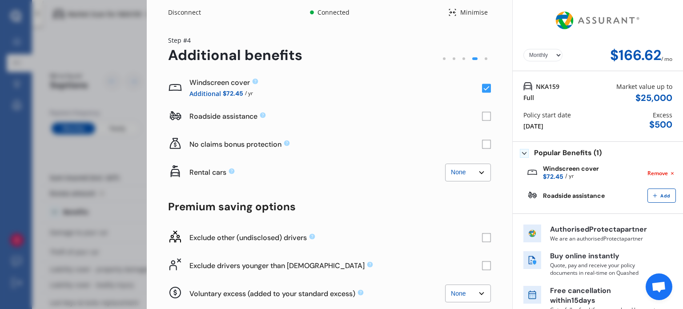
click at [482, 88] on rect at bounding box center [486, 88] width 9 height 9
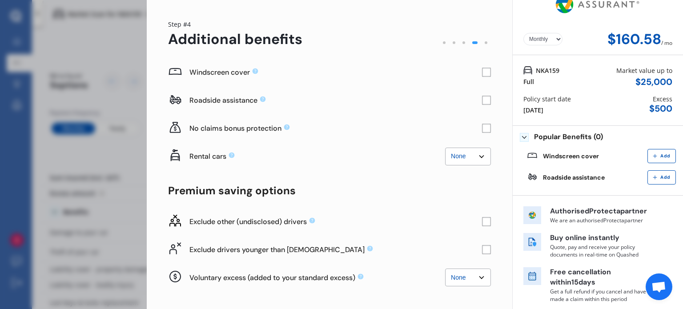
scroll to position [60, 0]
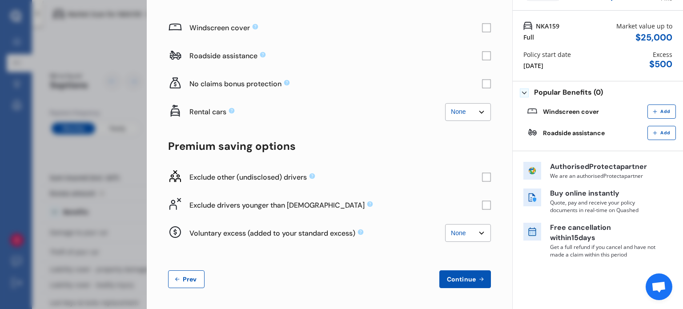
click at [484, 174] on rect at bounding box center [486, 177] width 9 height 9
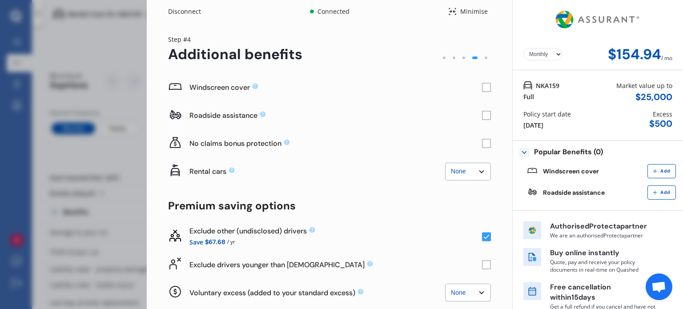
scroll to position [0, 0]
click at [486, 263] on rect at bounding box center [487, 266] width 8 height 8
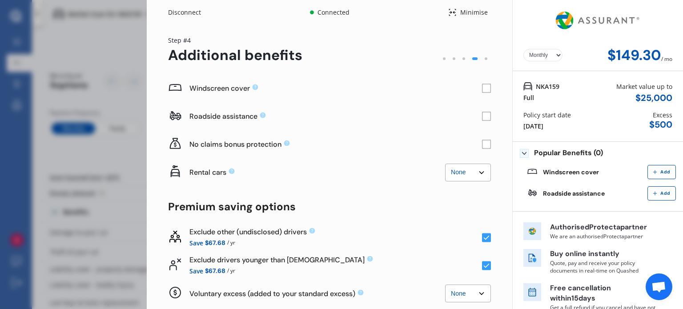
click at [486, 238] on rect at bounding box center [486, 237] width 9 height 9
click at [486, 272] on div "Exclude drivers younger than [DEMOGRAPHIC_DATA] Save $67.68 / yr" at bounding box center [329, 266] width 323 height 28
click at [484, 265] on icon at bounding box center [487, 266] width 6 height 4
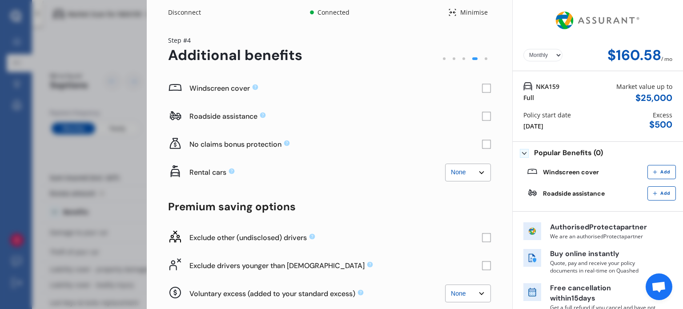
click at [484, 265] on rect at bounding box center [486, 265] width 9 height 9
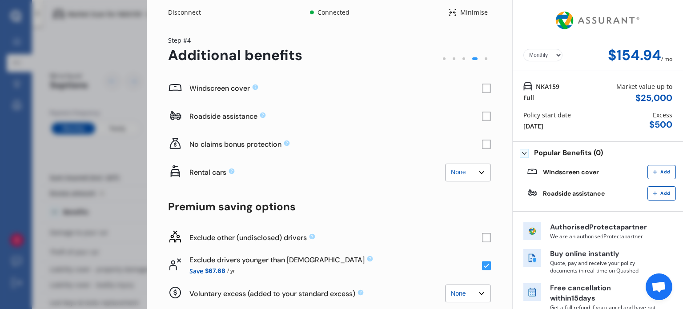
click at [484, 265] on icon at bounding box center [487, 266] width 6 height 4
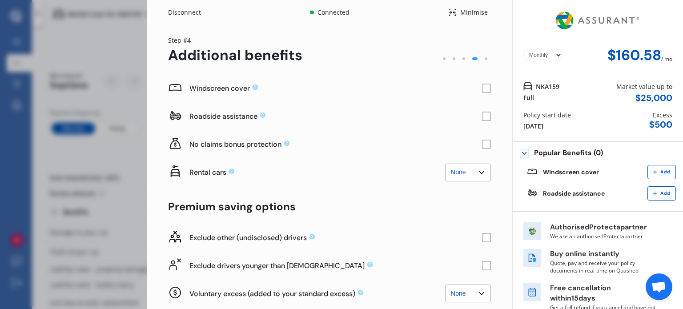
click at [484, 241] on rect at bounding box center [486, 237] width 9 height 9
click at [483, 264] on rect at bounding box center [486, 265] width 9 height 9
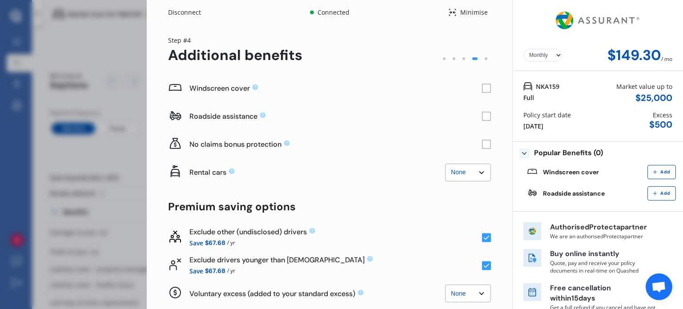
click at [483, 263] on rect at bounding box center [486, 265] width 9 height 9
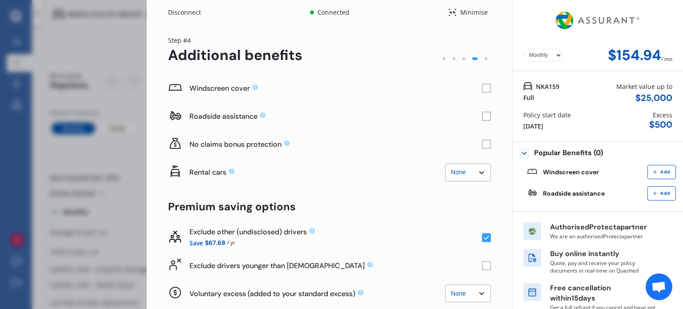
click at [485, 235] on rect at bounding box center [486, 237] width 9 height 9
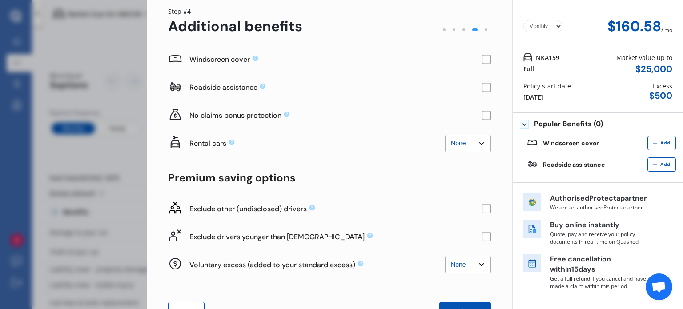
scroll to position [60, 0]
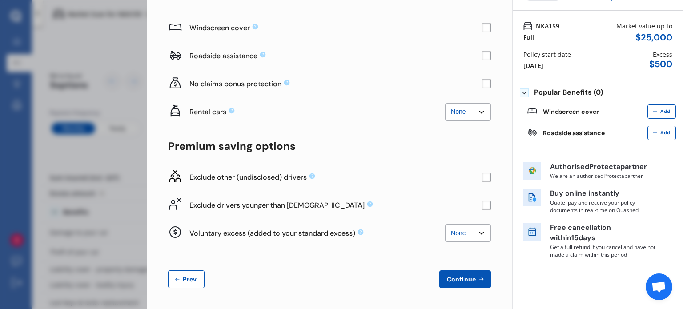
click at [480, 279] on icon at bounding box center [482, 279] width 8 height 7
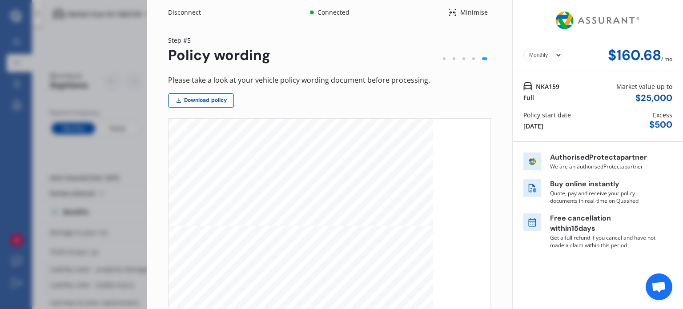
scroll to position [611, 0]
click at [105, 51] on div "Disconnect Connected Minimise Yearly Monthly $160.68 / mo Step # 5 Policy wordi…" at bounding box center [341, 154] width 683 height 309
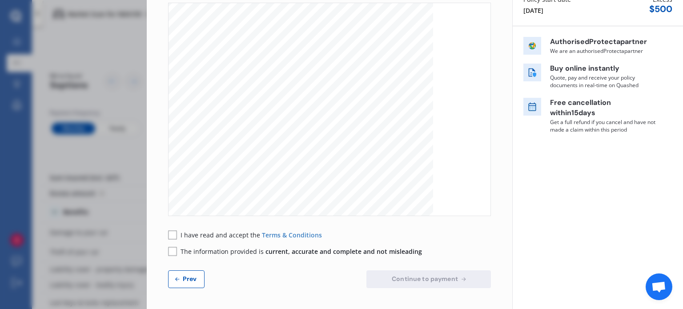
click at [215, 232] on span "I have read and accept the" at bounding box center [221, 235] width 81 height 8
click at [223, 251] on span "The information provided is current, accurate and complete and not misleading" at bounding box center [302, 251] width 242 height 8
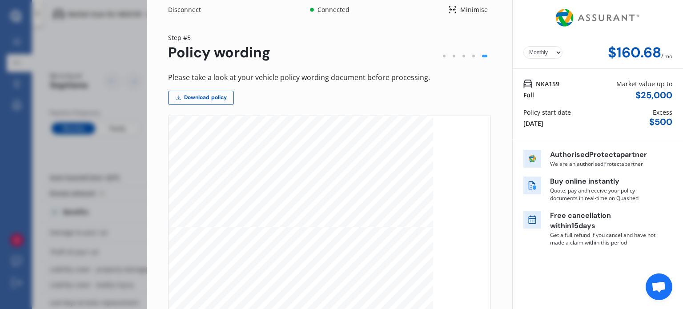
scroll to position [0, 0]
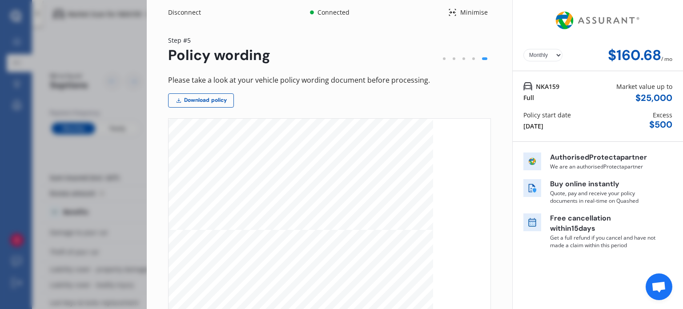
click at [462, 15] on div "Minimise" at bounding box center [474, 12] width 34 height 9
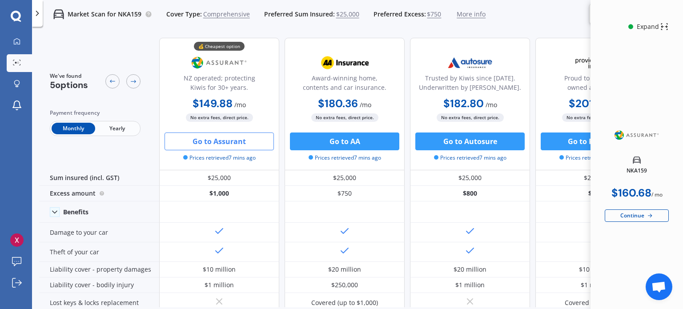
click at [114, 135] on div "Monthly Yearly" at bounding box center [95, 128] width 91 height 15
click at [115, 131] on span "Yearly" at bounding box center [117, 129] width 44 height 12
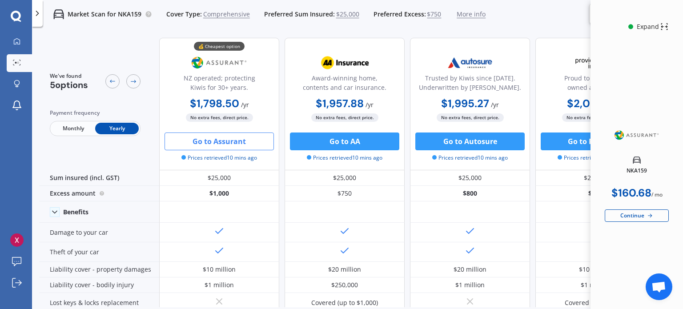
click at [72, 127] on span "Monthly" at bounding box center [74, 129] width 44 height 12
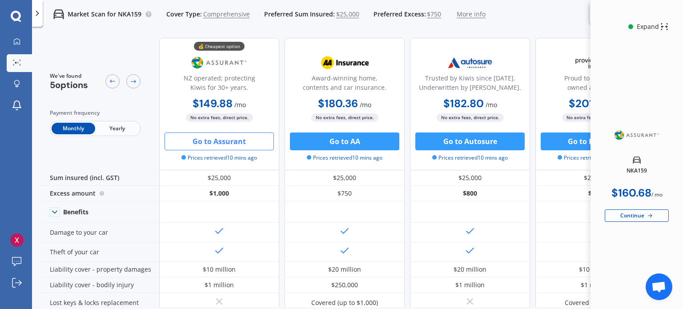
click at [120, 131] on span "Yearly" at bounding box center [117, 129] width 44 height 12
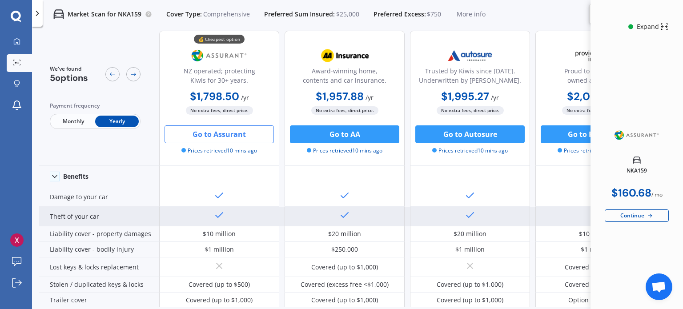
scroll to position [89, 0]
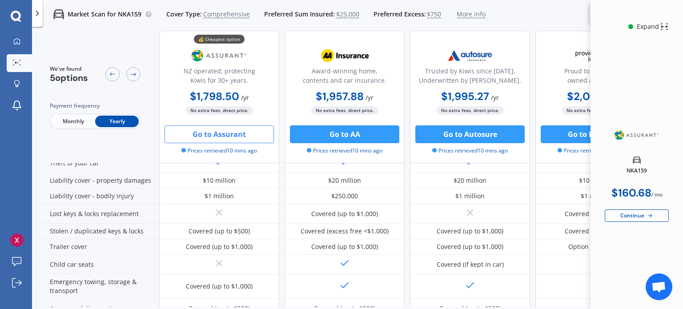
click at [541, 19] on div "Market Scan for NKA159 Cover Type: Comprehensive Preferred Sum Insured: $25,000…" at bounding box center [357, 14] width 651 height 28
click at [87, 119] on span "Monthly" at bounding box center [74, 122] width 44 height 12
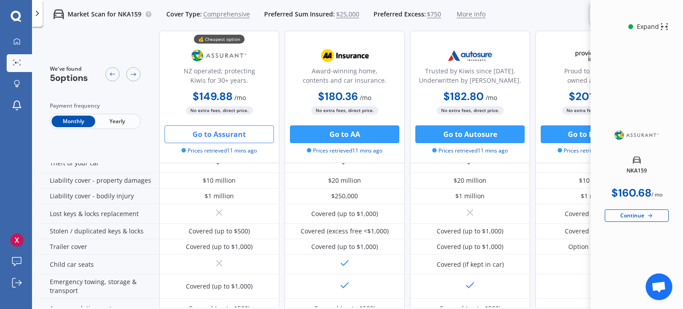
click at [127, 124] on span "Yearly" at bounding box center [117, 122] width 44 height 12
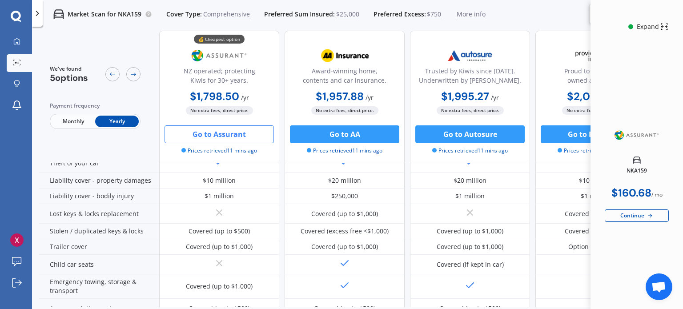
click at [507, 15] on div "Market Scan for NKA159 Cover Type: Comprehensive Preferred Sum Insured: $25,000…" at bounding box center [357, 14] width 651 height 28
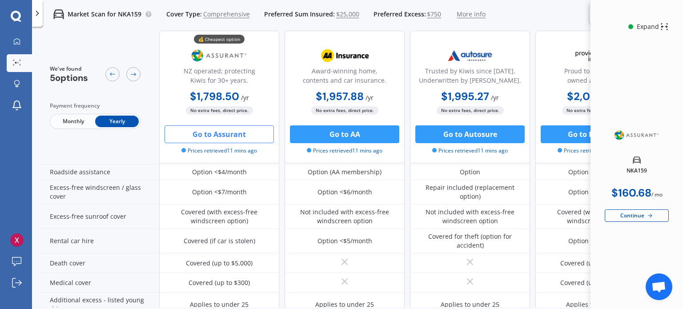
scroll to position [0, 0]
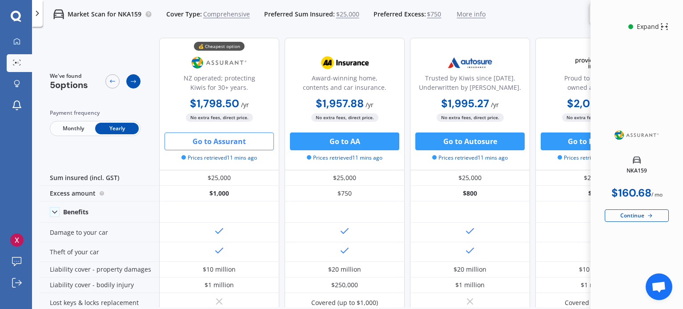
click at [136, 82] on icon at bounding box center [133, 81] width 7 height 7
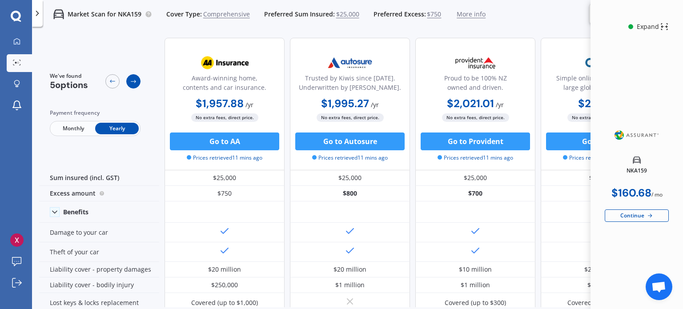
click at [136, 82] on icon at bounding box center [133, 81] width 7 height 7
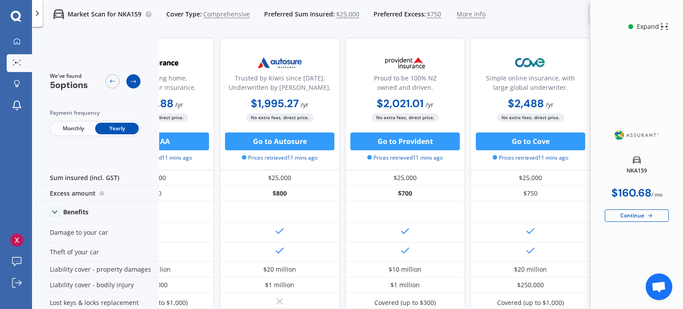
click at [136, 82] on icon at bounding box center [133, 81] width 7 height 7
click at [113, 81] on icon at bounding box center [112, 81] width 7 height 7
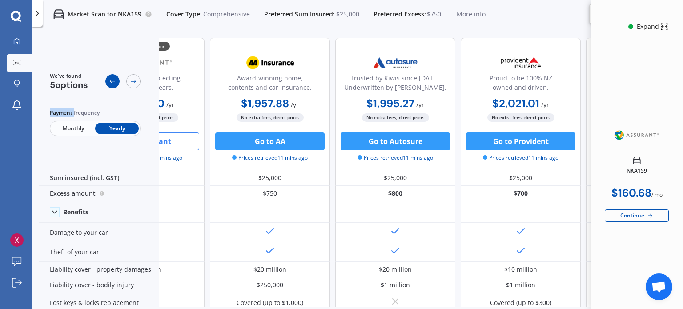
click at [113, 81] on icon at bounding box center [112, 81] width 7 height 7
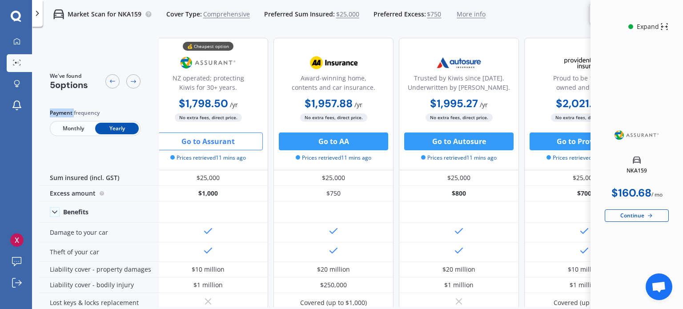
scroll to position [0, 0]
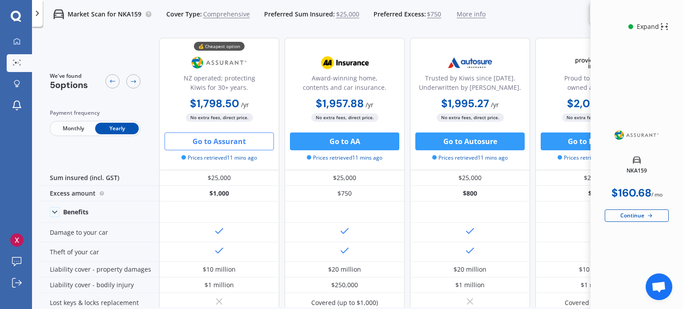
click at [80, 127] on span "Monthly" at bounding box center [74, 129] width 44 height 12
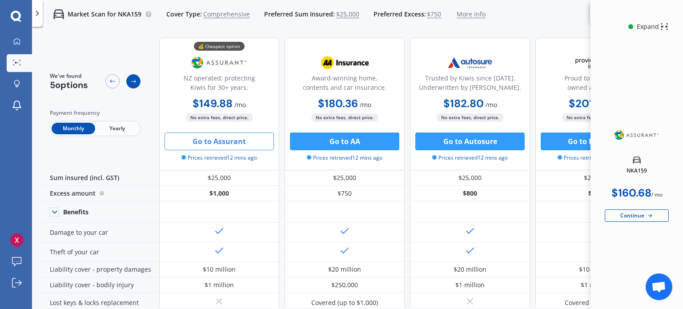
click at [135, 81] on icon at bounding box center [133, 81] width 5 height 3
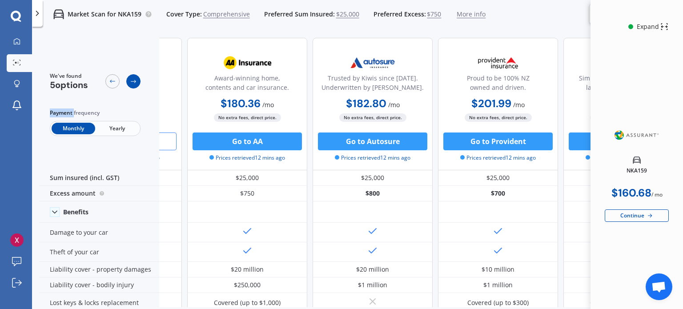
click at [135, 81] on icon at bounding box center [133, 81] width 7 height 7
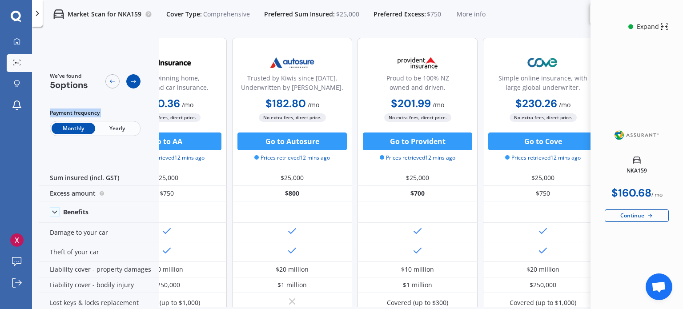
click at [134, 81] on icon at bounding box center [133, 81] width 7 height 7
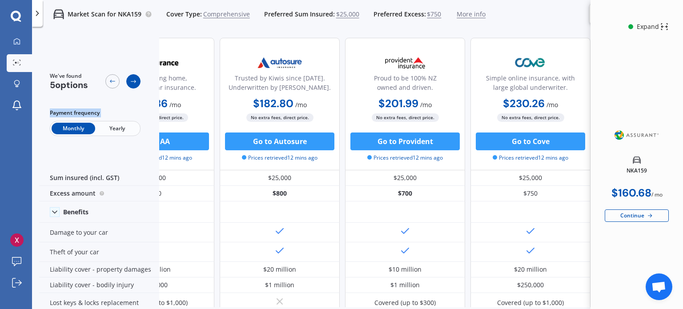
click at [134, 81] on icon at bounding box center [133, 81] width 7 height 7
click at [115, 79] on icon at bounding box center [112, 81] width 7 height 7
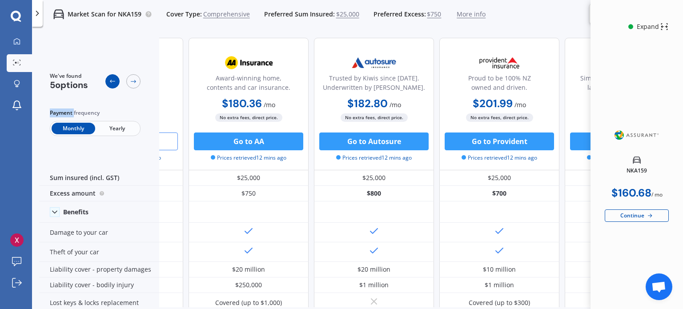
click at [115, 79] on icon at bounding box center [112, 81] width 7 height 7
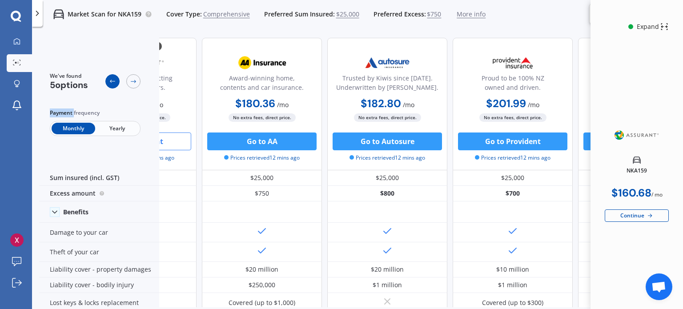
scroll to position [0, 0]
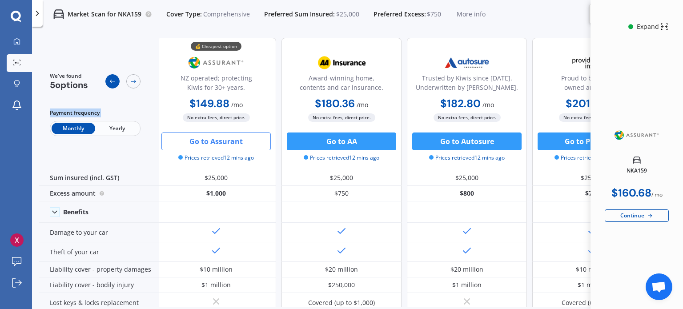
click at [115, 79] on icon at bounding box center [112, 81] width 7 height 7
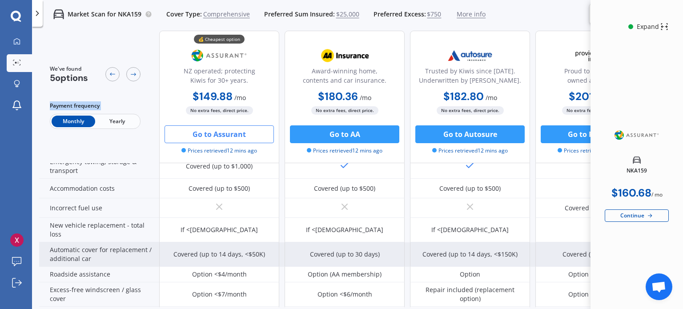
scroll to position [222, 0]
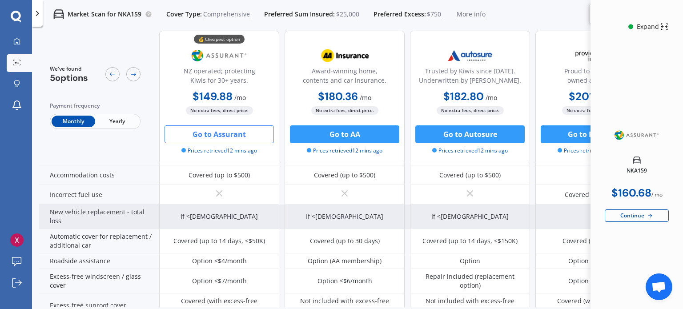
click at [235, 212] on div "If <[DEMOGRAPHIC_DATA]" at bounding box center [219, 216] width 77 height 9
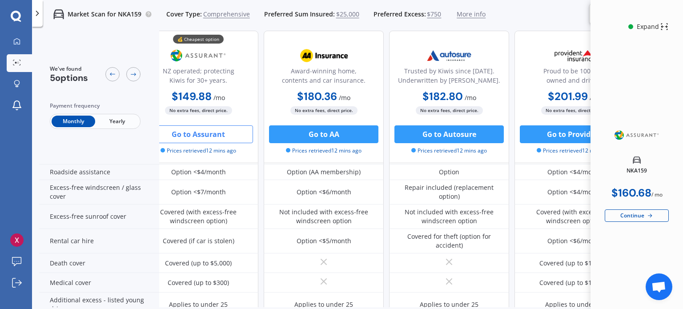
scroll to position [311, 25]
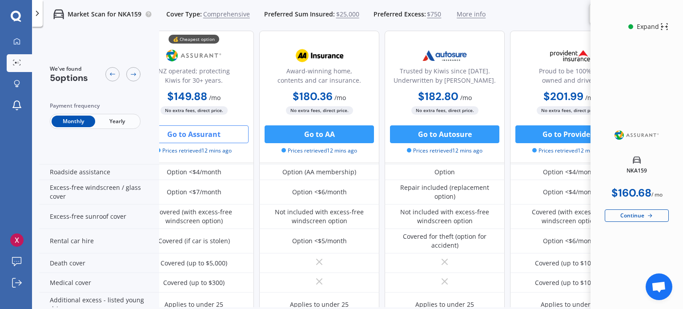
click at [511, 12] on div "Market Scan for NKA159 Cover Type: Comprehensive Preferred Sum Insured: $25,000…" at bounding box center [357, 14] width 651 height 28
click at [540, 8] on div "Market Scan for NKA159 Cover Type: Comprehensive Preferred Sum Insured: $25,000…" at bounding box center [357, 14] width 651 height 28
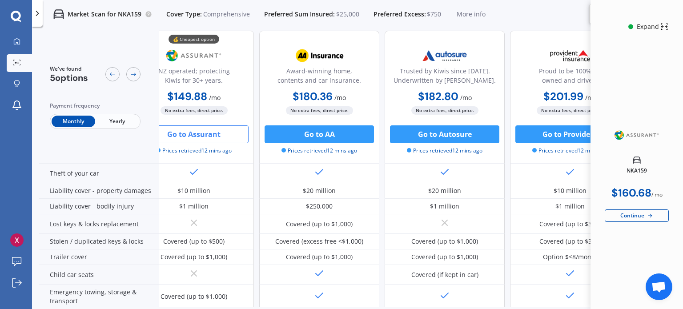
scroll to position [0, 25]
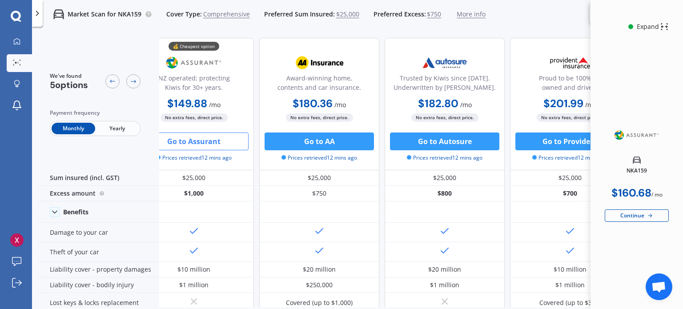
click at [109, 125] on span "Yearly" at bounding box center [117, 129] width 44 height 12
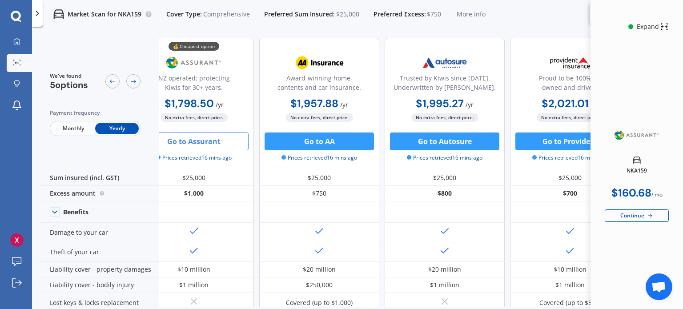
click at [71, 127] on span "Monthly" at bounding box center [74, 129] width 44 height 12
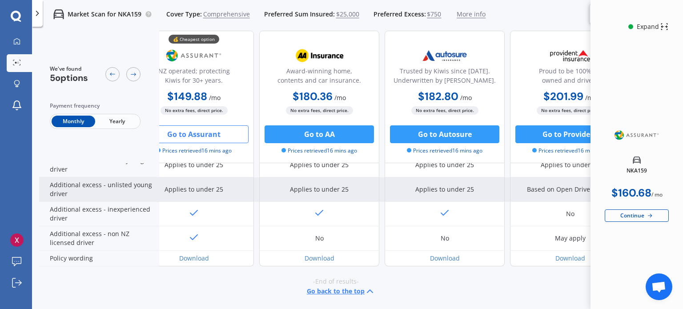
scroll to position [455, 25]
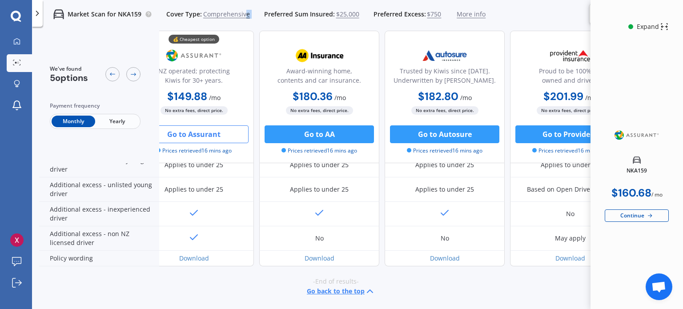
drag, startPoint x: 245, startPoint y: 24, endPoint x: 254, endPoint y: 23, distance: 9.4
click at [254, 23] on div "Market Scan for NKA159 Cover Type: Comprehensive Preferred Sum Insured: $25,000…" at bounding box center [264, 14] width 443 height 28
click at [36, 12] on icon at bounding box center [37, 13] width 9 height 9
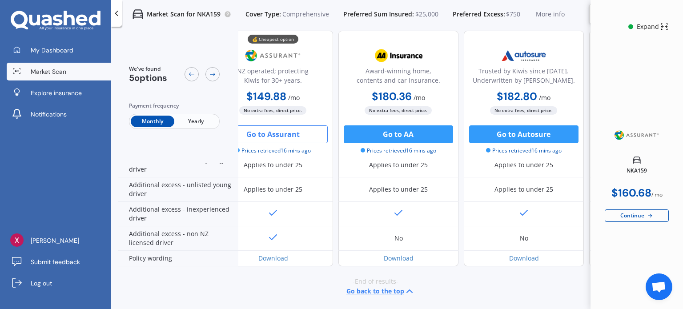
click at [118, 12] on icon at bounding box center [116, 13] width 9 height 9
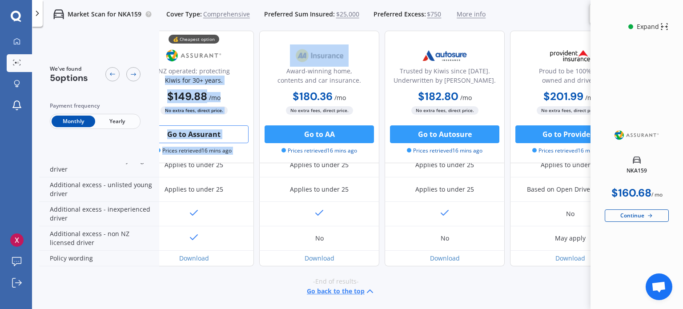
drag, startPoint x: 251, startPoint y: 42, endPoint x: 272, endPoint y: 45, distance: 21.5
click at [272, 45] on div "💰 Cheapest option NZ operated; protecting Kiwis for 30+ years. $149.88 / mo $1,…" at bounding box center [491, 97] width 714 height 133
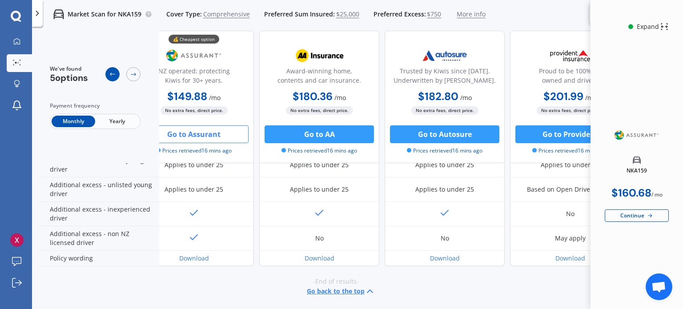
click at [107, 78] on div at bounding box center [112, 74] width 14 height 14
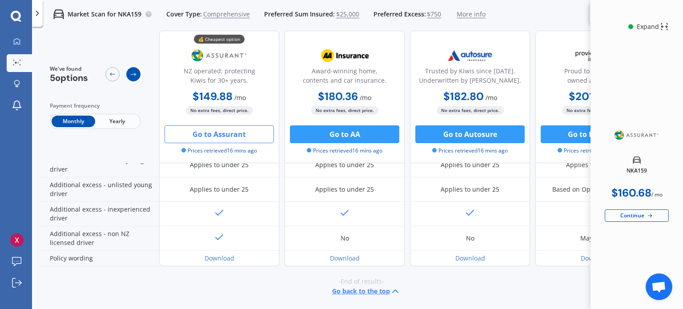
click at [137, 78] on div at bounding box center [133, 74] width 14 height 14
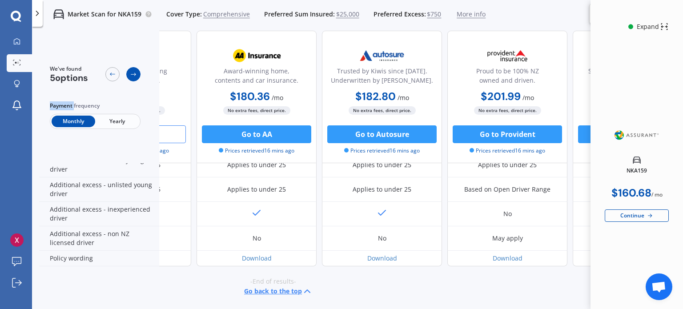
click at [137, 78] on div at bounding box center [133, 74] width 14 height 14
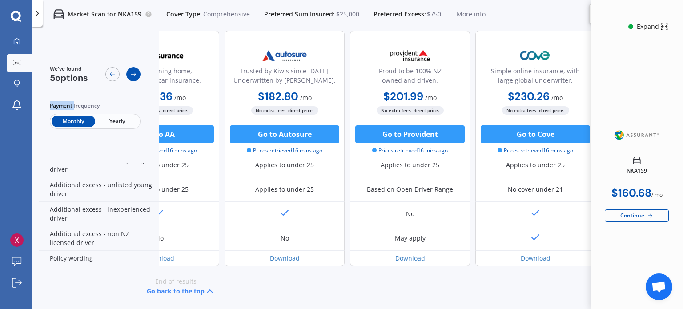
scroll to position [455, 194]
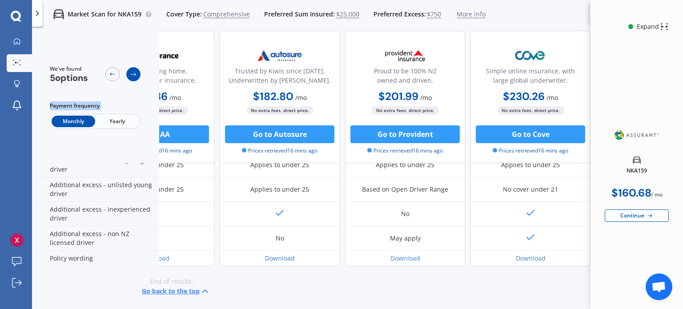
click at [137, 78] on div at bounding box center [133, 74] width 14 height 14
click at [109, 74] on icon at bounding box center [112, 74] width 7 height 7
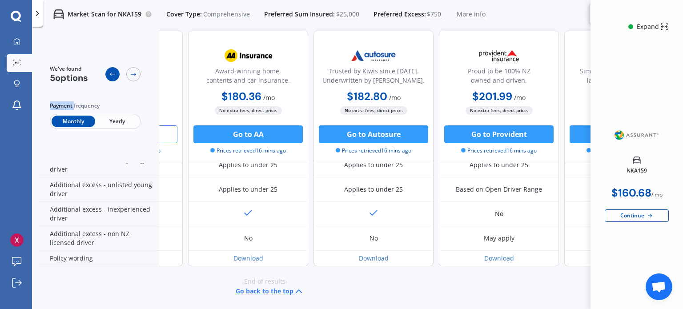
click at [109, 74] on icon at bounding box center [112, 74] width 7 height 7
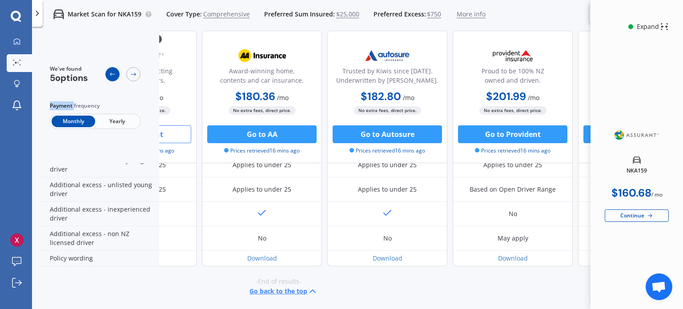
scroll to position [455, 11]
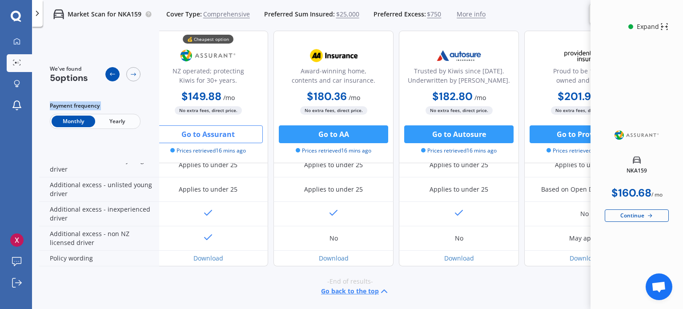
click at [109, 74] on icon at bounding box center [112, 74] width 7 height 7
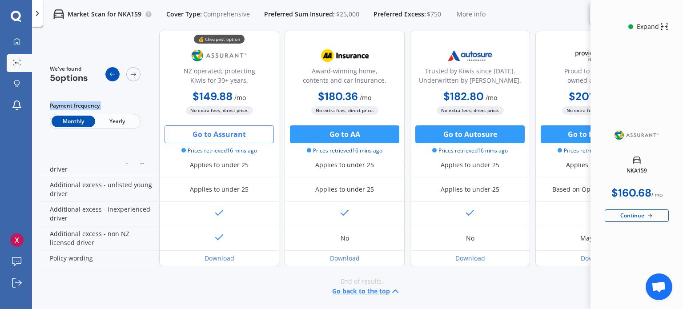
click at [109, 74] on icon at bounding box center [112, 74] width 7 height 7
click at [94, 42] on div "We've found 5 options Payment frequency Monthly Yearly" at bounding box center [99, 97] width 120 height 133
click at [524, 24] on div "Market Scan for NKA159 Cover Type: Comprehensive Preferred Sum Insured: $25,000…" at bounding box center [357, 14] width 651 height 28
